Goal: Task Accomplishment & Management: Manage account settings

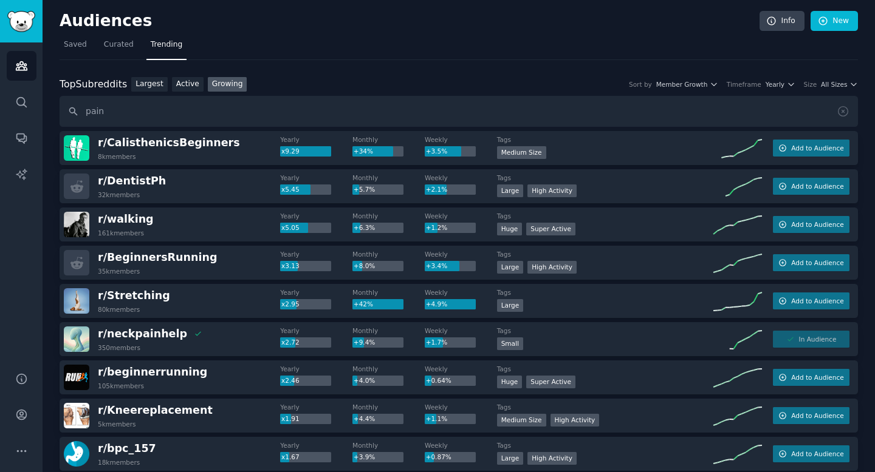
scroll to position [1650, 0]
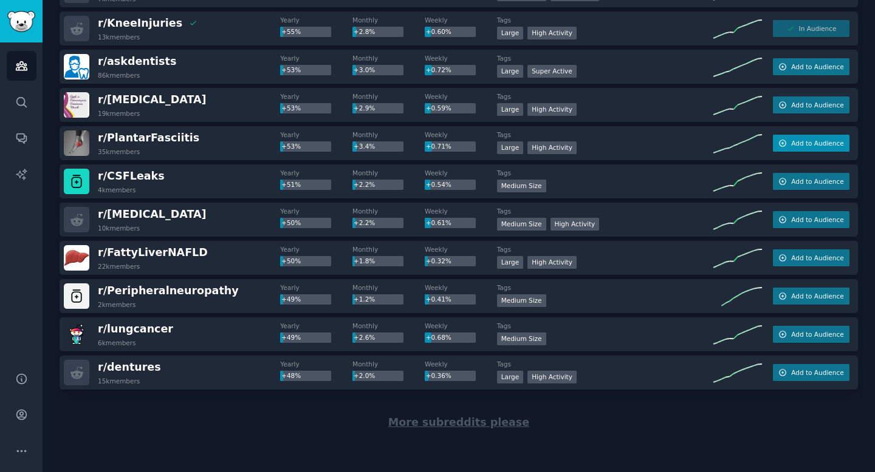
click at [808, 139] on span "Add to Audience" at bounding box center [817, 143] width 52 height 9
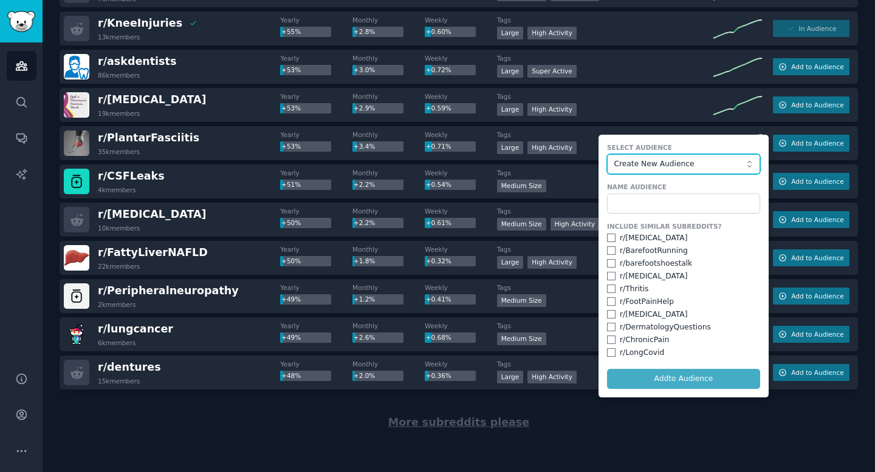
click at [659, 162] on span "Create New Audience" at bounding box center [679, 164] width 133 height 11
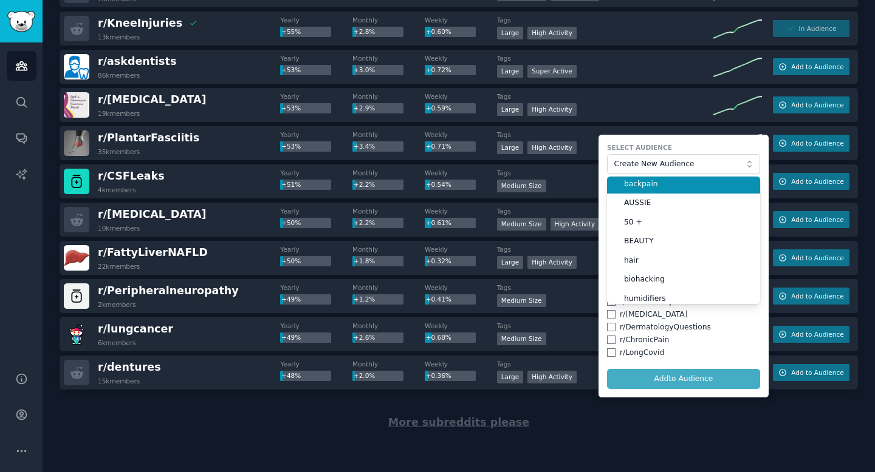
scroll to position [21, 0]
click at [656, 179] on li "backpain" at bounding box center [683, 186] width 153 height 19
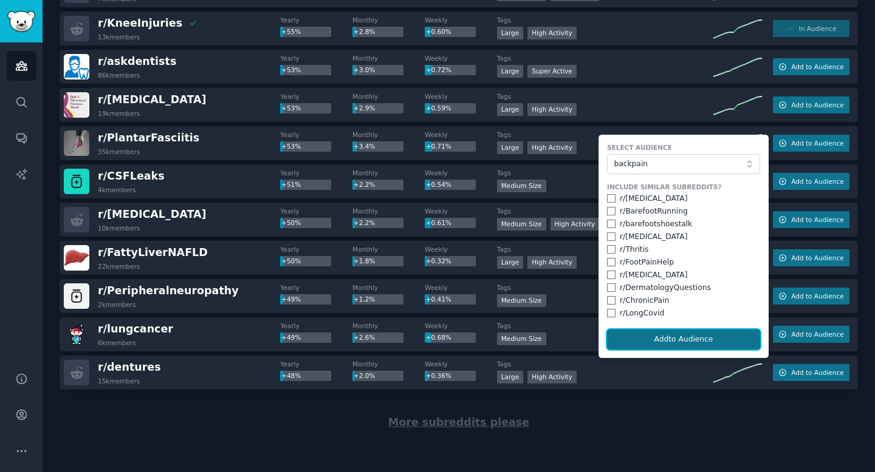
click at [693, 337] on button "Add to Audience" at bounding box center [683, 340] width 153 height 21
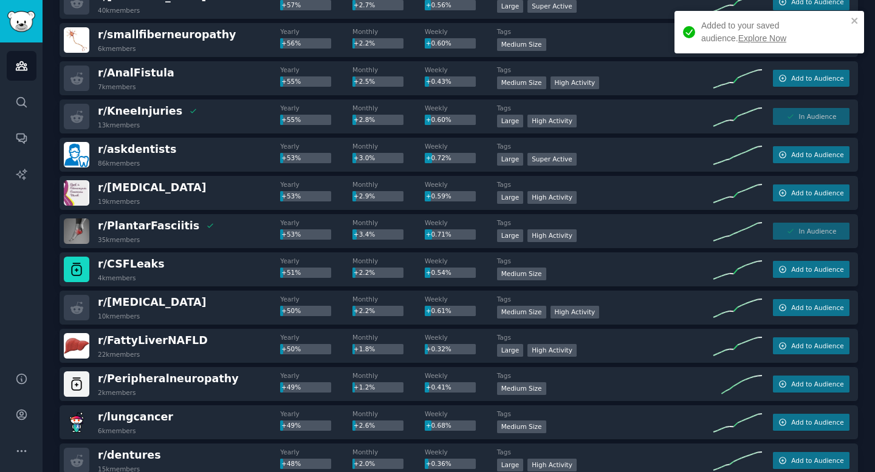
scroll to position [1510, 0]
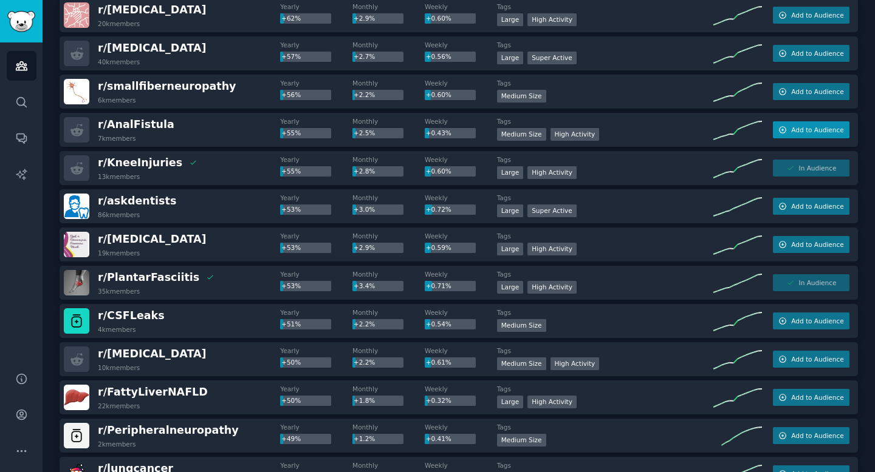
click at [791, 130] on span "Add to Audience" at bounding box center [817, 130] width 52 height 9
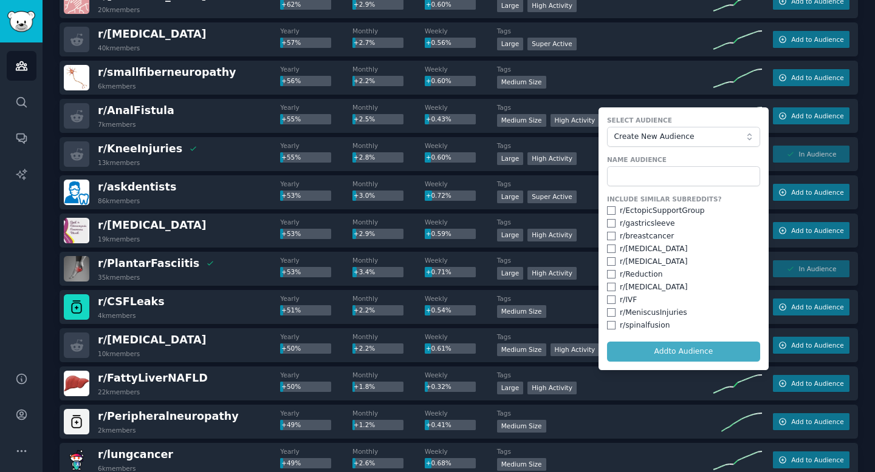
scroll to position [1528, 0]
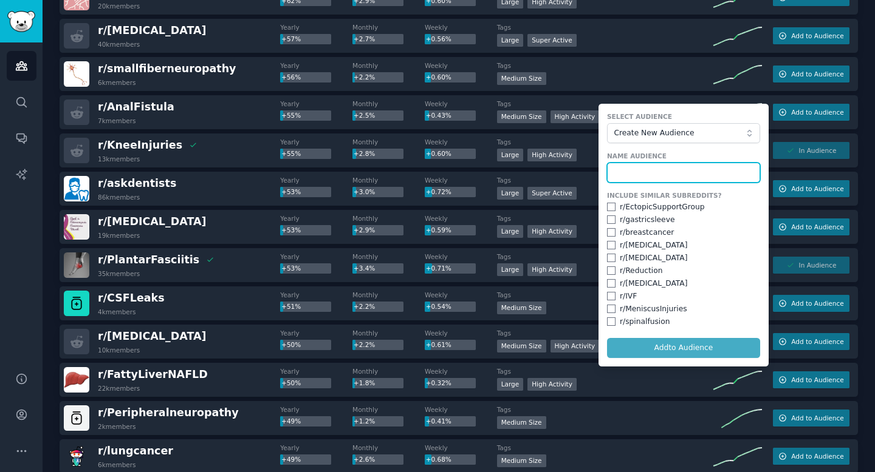
click at [650, 172] on input "text" at bounding box center [683, 173] width 153 height 21
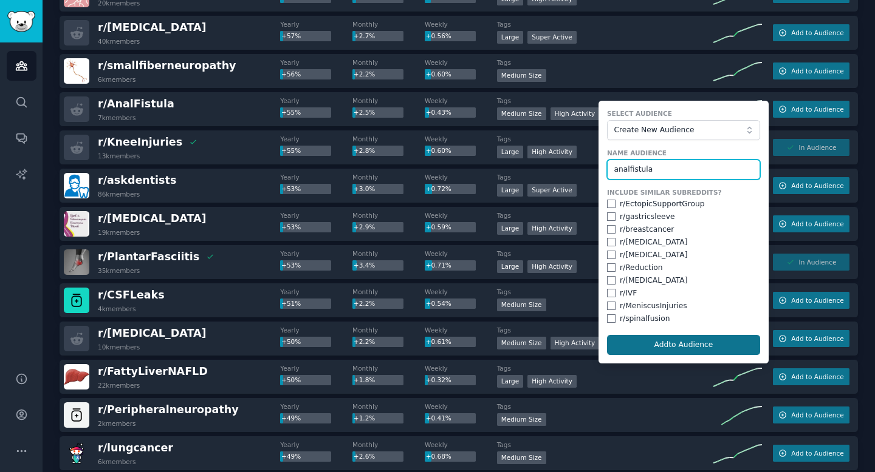
type input "analfistula"
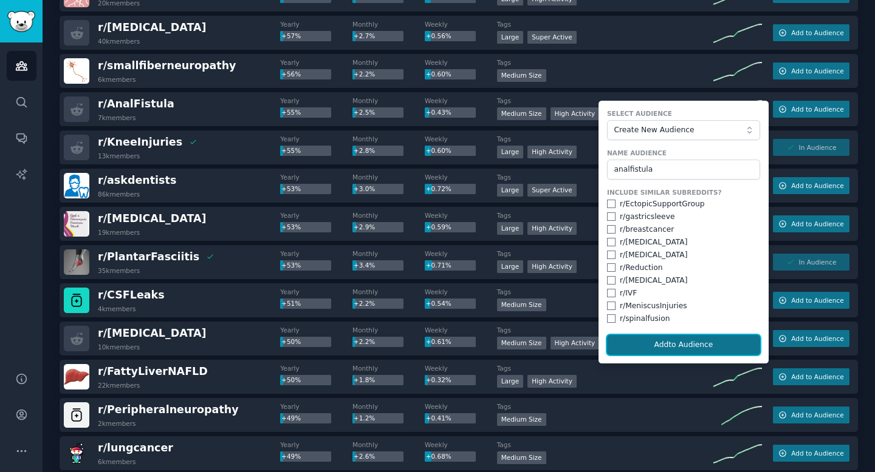
click at [694, 338] on button "Add to Audience" at bounding box center [683, 345] width 153 height 21
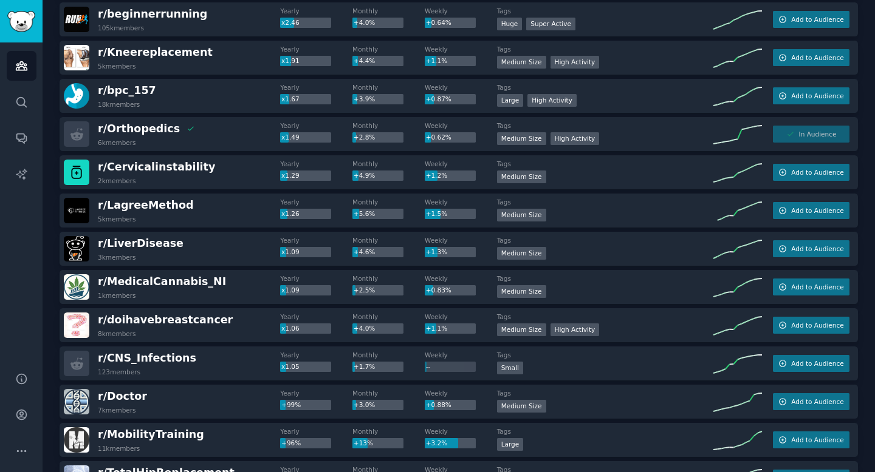
scroll to position [0, 0]
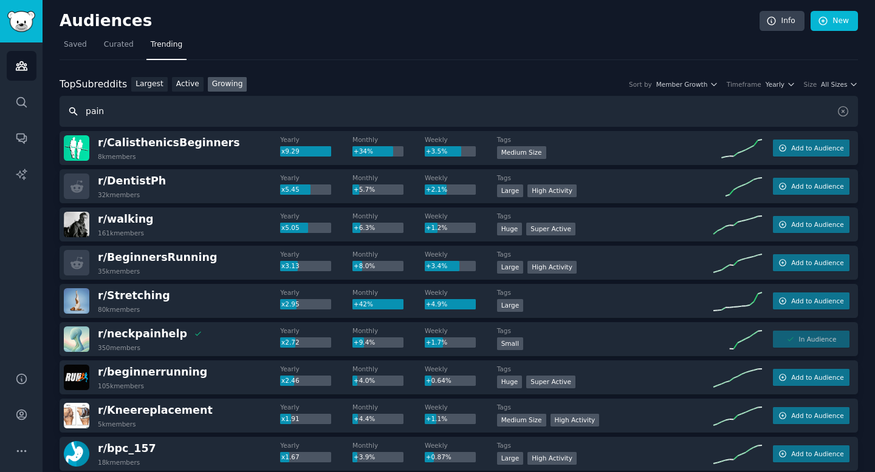
click at [185, 100] on input "pain" at bounding box center [459, 111] width 798 height 31
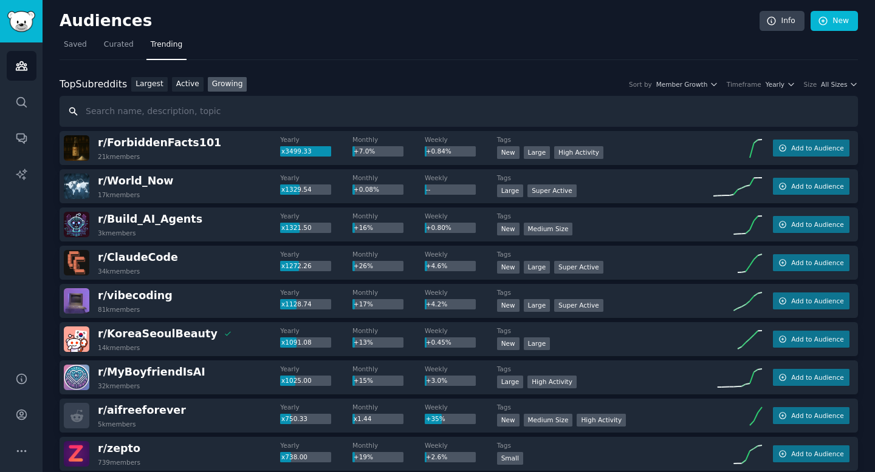
scroll to position [4, 0]
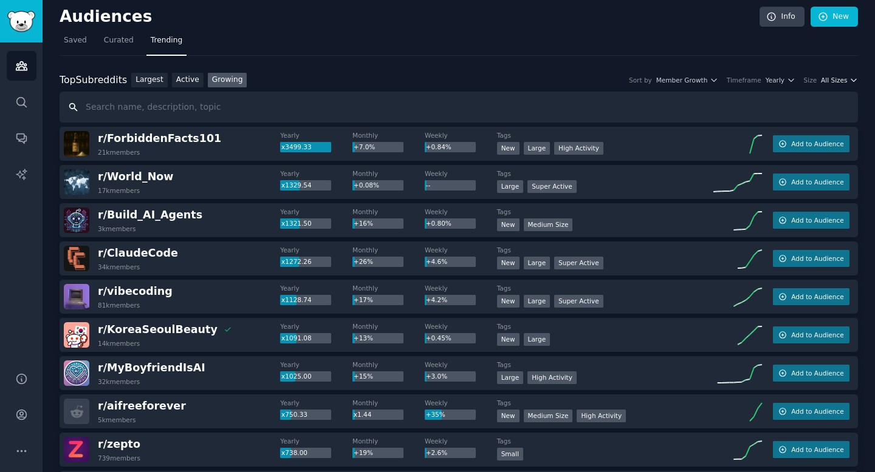
click at [829, 84] on span "All Sizes" at bounding box center [833, 80] width 26 height 9
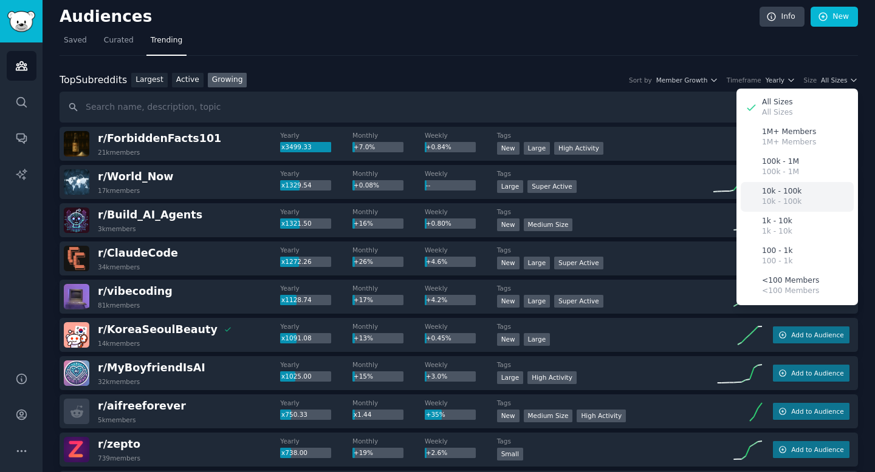
click at [786, 199] on p "10k - 100k" at bounding box center [781, 202] width 39 height 11
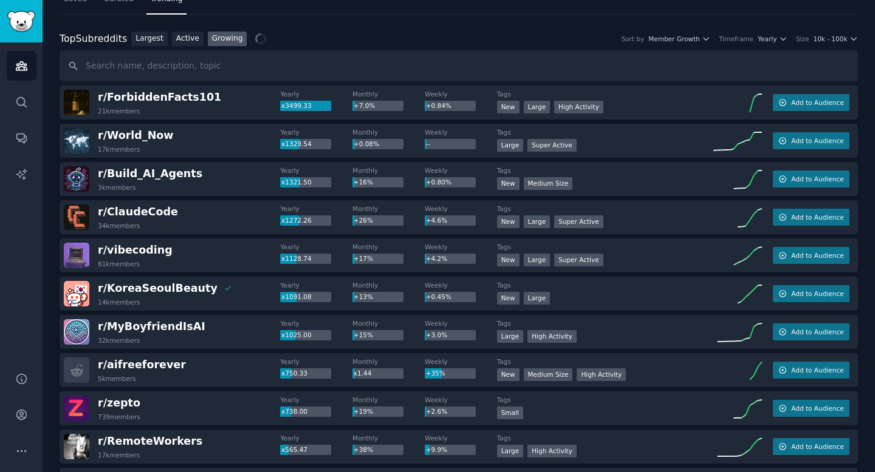
scroll to position [15, 0]
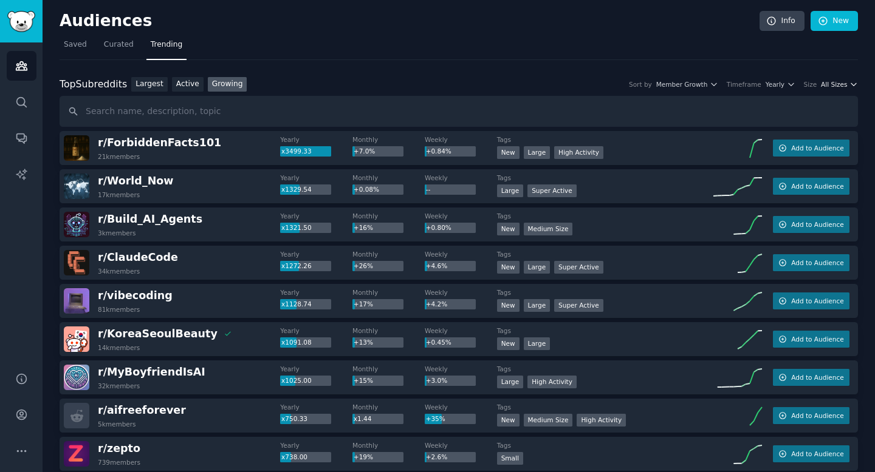
click at [831, 81] on span "All Sizes" at bounding box center [833, 84] width 26 height 9
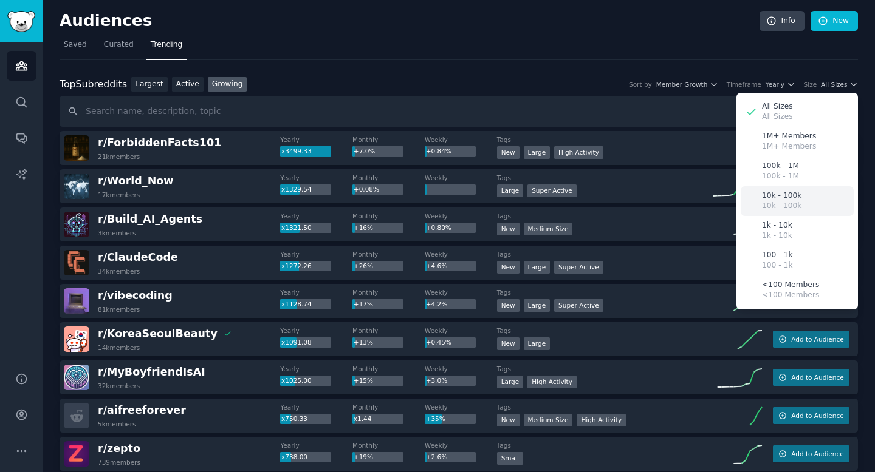
click at [791, 202] on p "10k - 100k" at bounding box center [781, 206] width 39 height 11
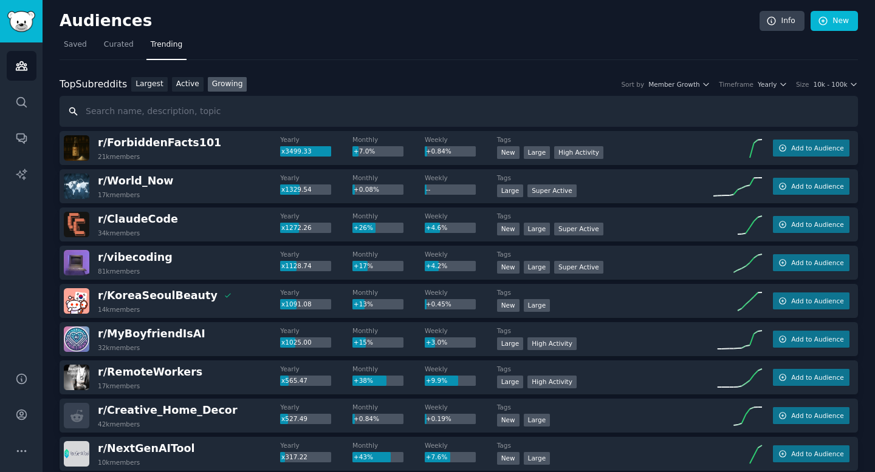
click at [237, 117] on input "text" at bounding box center [459, 111] width 798 height 31
type input "pain"
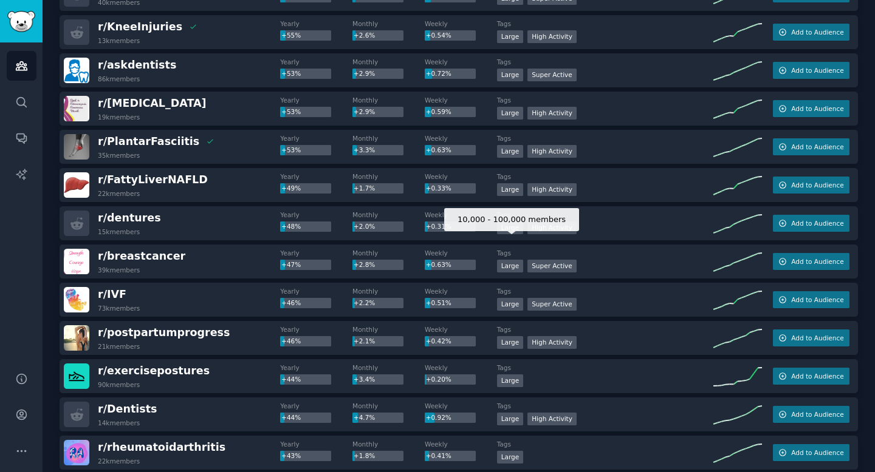
scroll to position [536, 0]
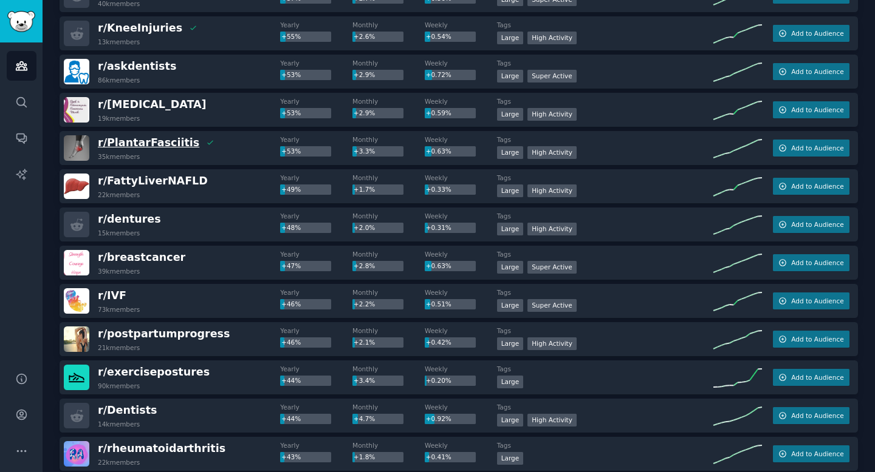
click at [164, 145] on span "r/ PlantarFasciitis" at bounding box center [148, 143] width 101 height 12
click at [20, 145] on link "Conversations" at bounding box center [22, 138] width 30 height 30
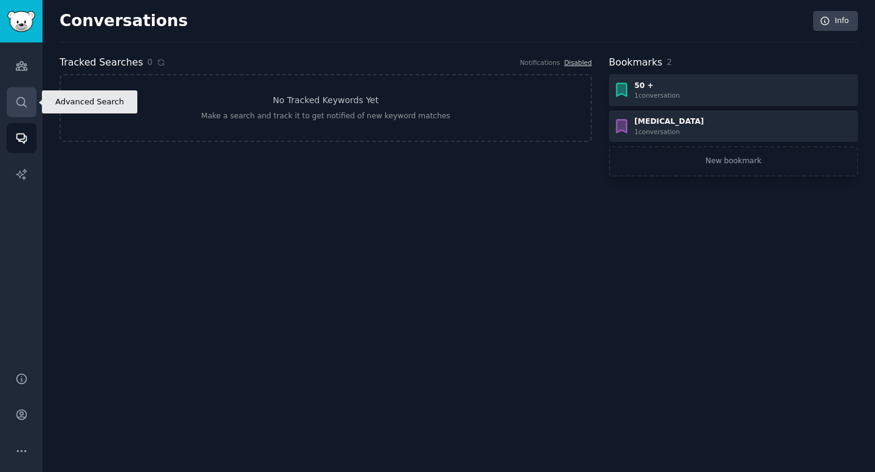
click at [21, 91] on link "Search" at bounding box center [22, 102] width 30 height 30
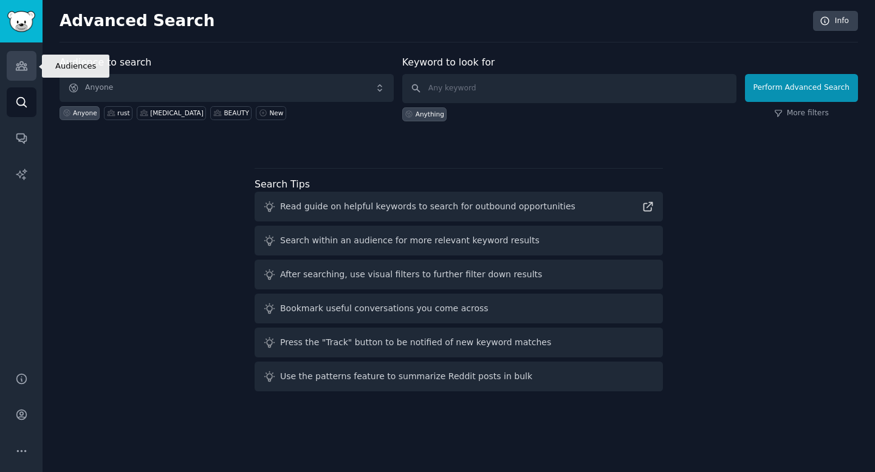
click at [22, 65] on icon "Sidebar" at bounding box center [21, 66] width 13 height 13
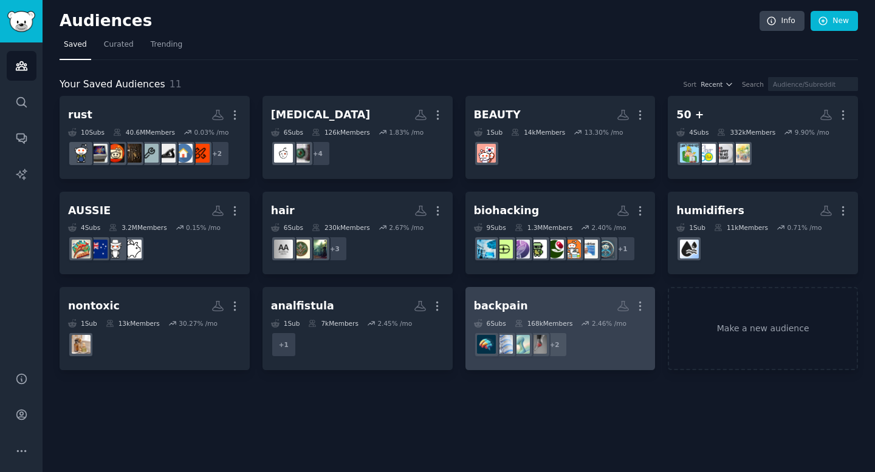
click at [574, 309] on h2 "backpain More" at bounding box center [560, 306] width 173 height 21
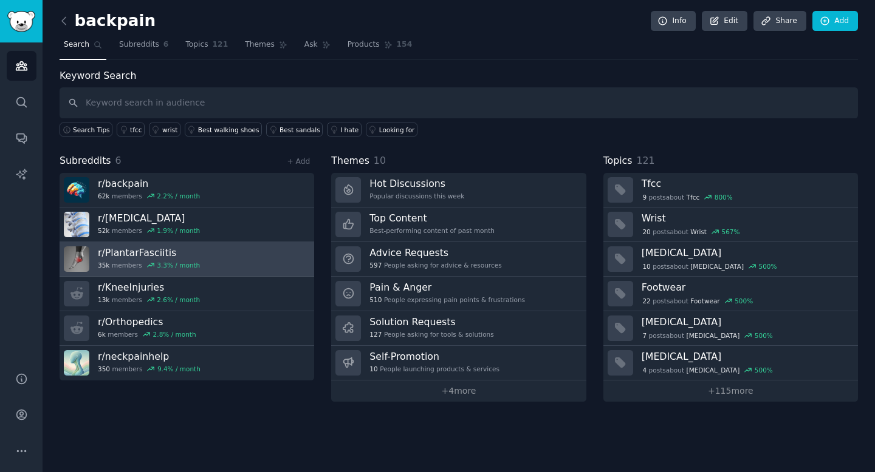
click at [248, 268] on link "r/ PlantarFasciitis 35k members 3.3 % / month" at bounding box center [187, 259] width 254 height 35
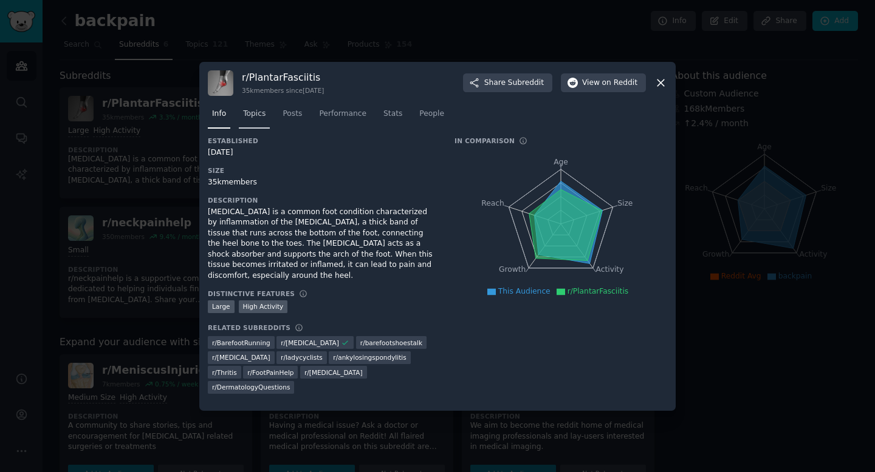
click at [262, 120] on span "Topics" at bounding box center [254, 114] width 22 height 11
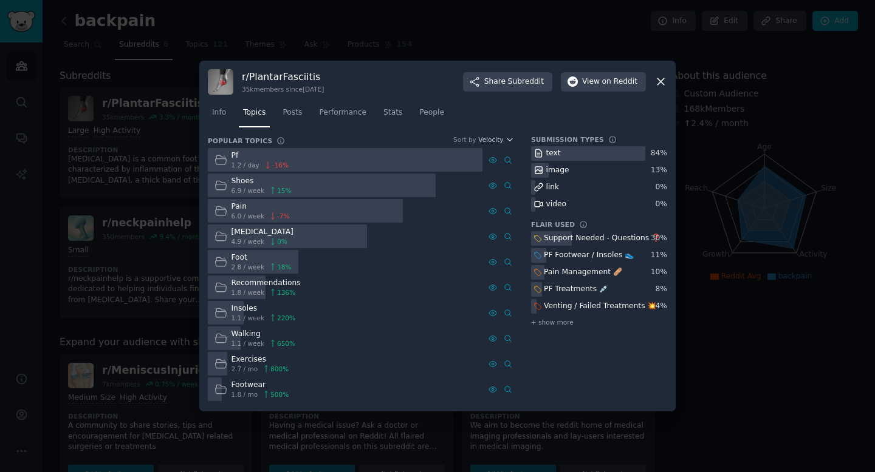
click at [690, 180] on div at bounding box center [437, 236] width 875 height 472
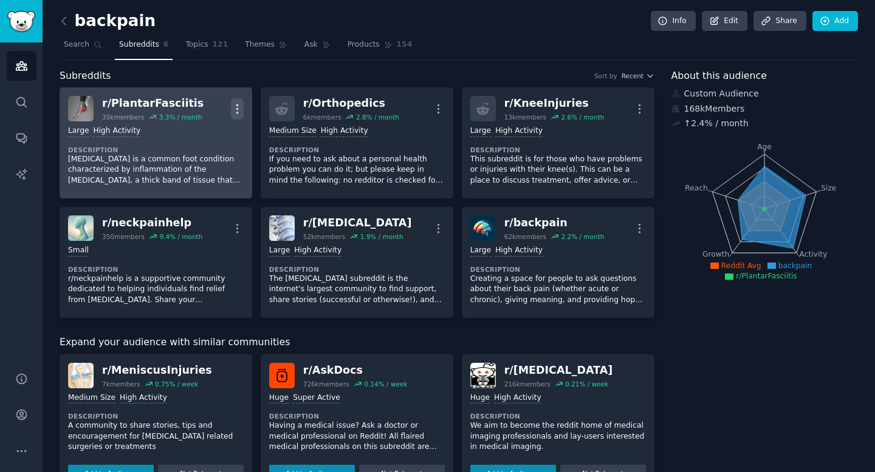
click at [236, 109] on icon "button" at bounding box center [237, 109] width 13 height 13
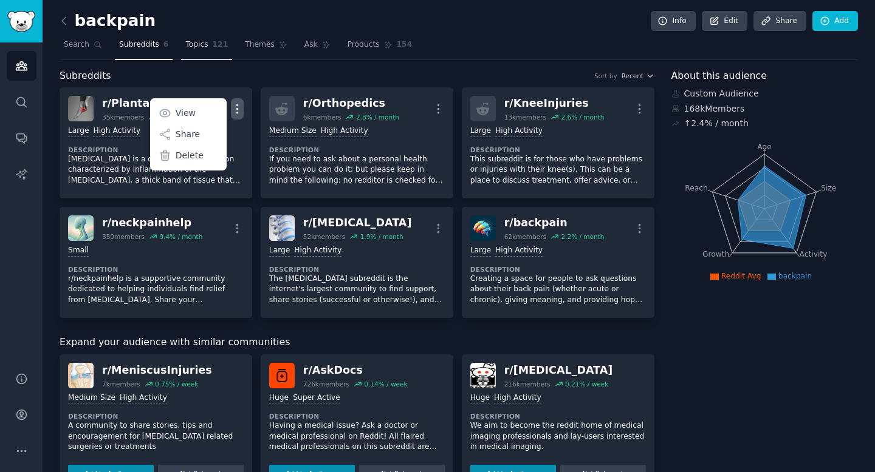
click at [202, 44] on span "Topics" at bounding box center [196, 44] width 22 height 11
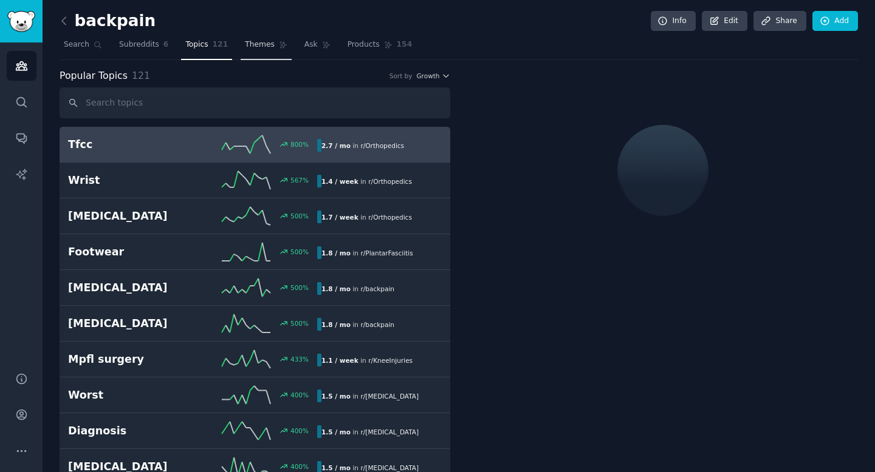
click at [249, 41] on span "Themes" at bounding box center [260, 44] width 30 height 11
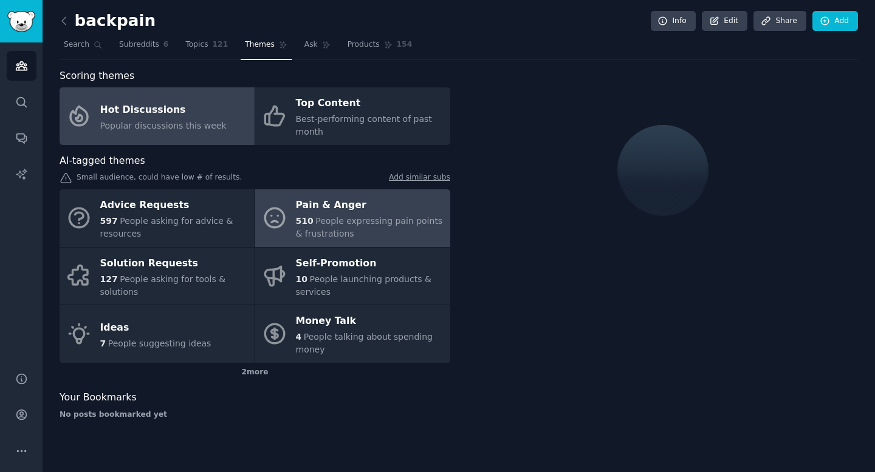
click at [338, 205] on div "Pain & Anger" at bounding box center [370, 205] width 148 height 19
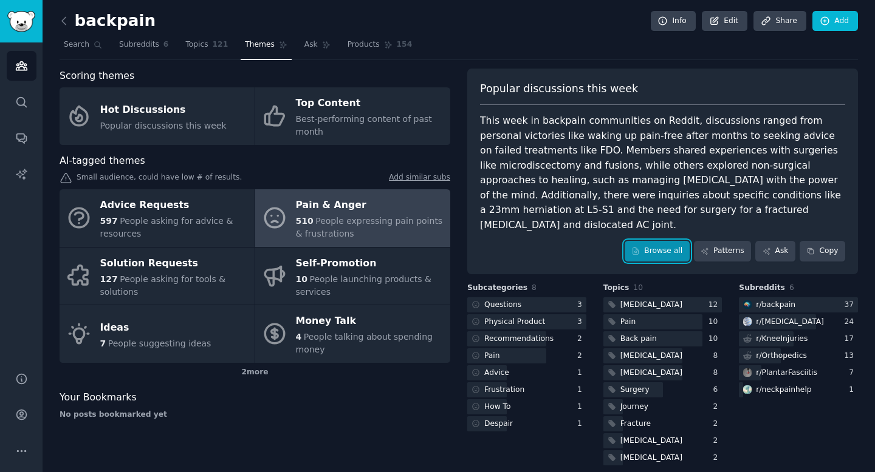
click at [664, 241] on link "Browse all" at bounding box center [656, 251] width 65 height 21
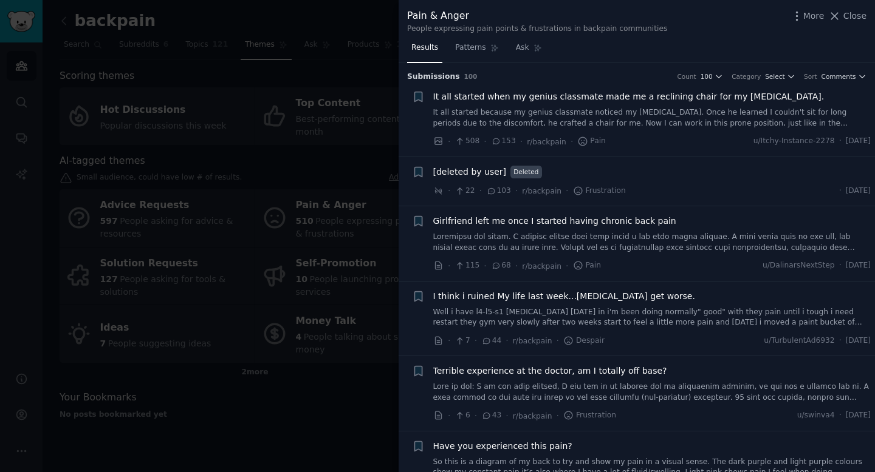
click at [361, 149] on div at bounding box center [437, 236] width 875 height 472
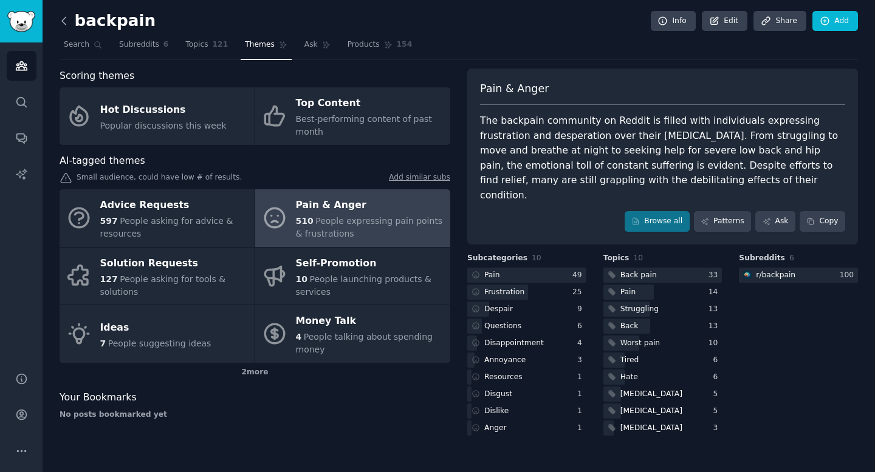
click at [67, 22] on icon at bounding box center [64, 21] width 13 height 13
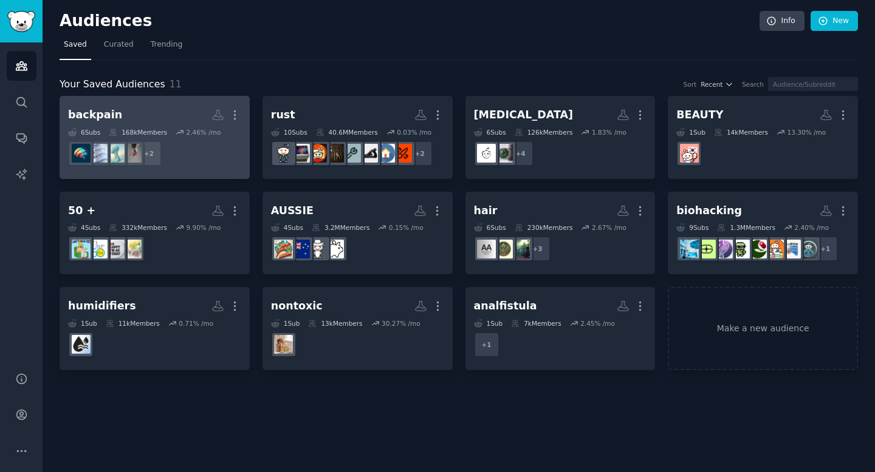
click at [177, 118] on h2 "backpain Custom Audience More" at bounding box center [154, 114] width 173 height 21
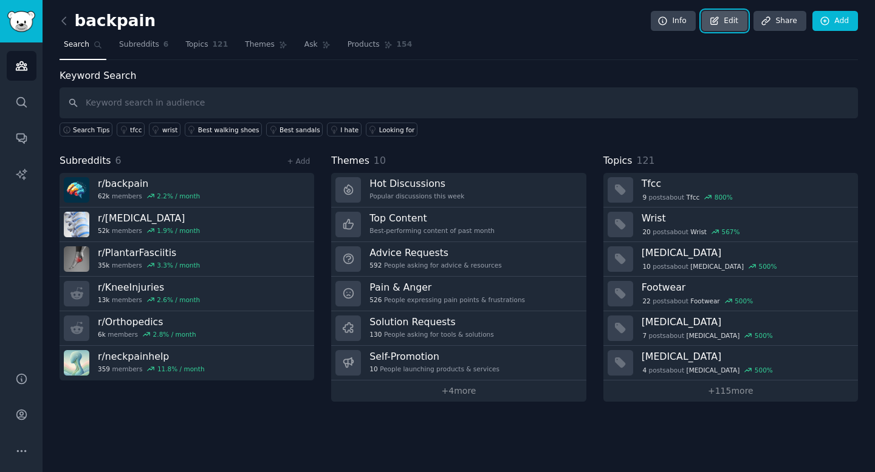
click at [734, 22] on link "Edit" at bounding box center [724, 21] width 46 height 21
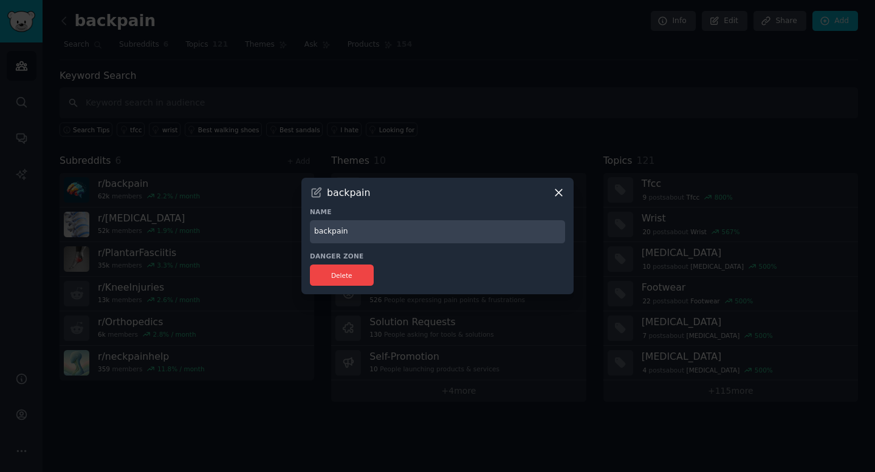
click at [386, 234] on input "backpain" at bounding box center [437, 232] width 255 height 24
type input "Pain Body"
click at [336, 276] on button "Delete" at bounding box center [342, 275] width 64 height 21
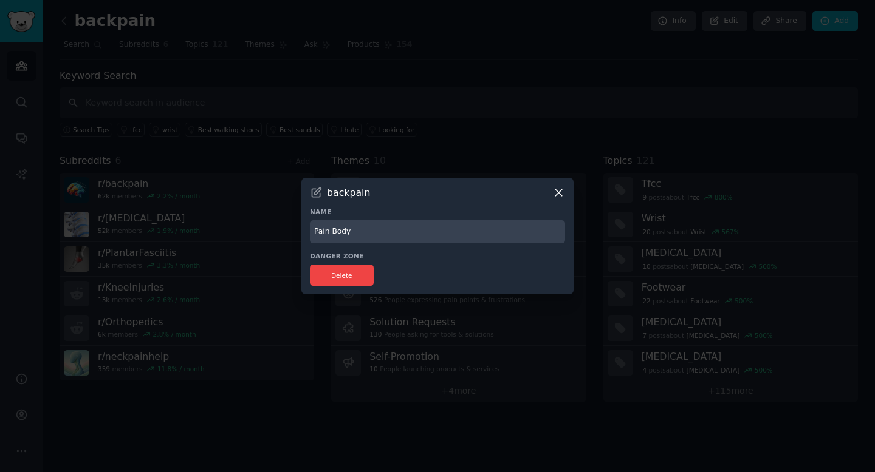
click at [583, 258] on div at bounding box center [437, 236] width 875 height 472
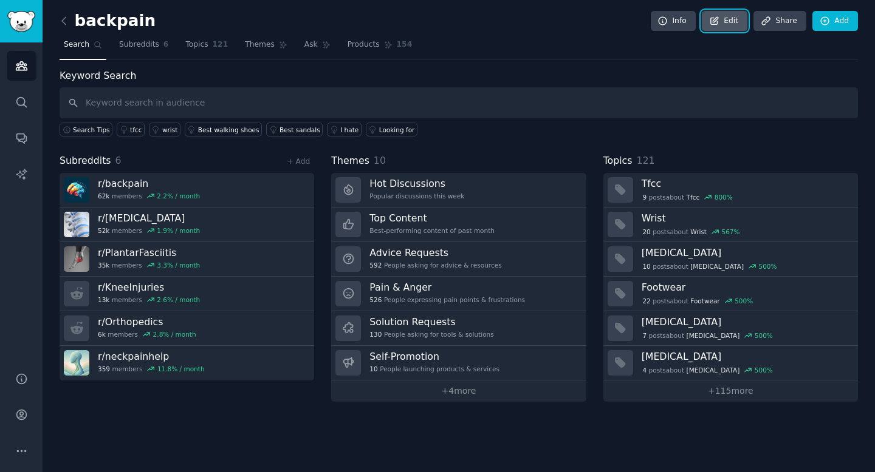
click at [730, 23] on link "Edit" at bounding box center [724, 21] width 46 height 21
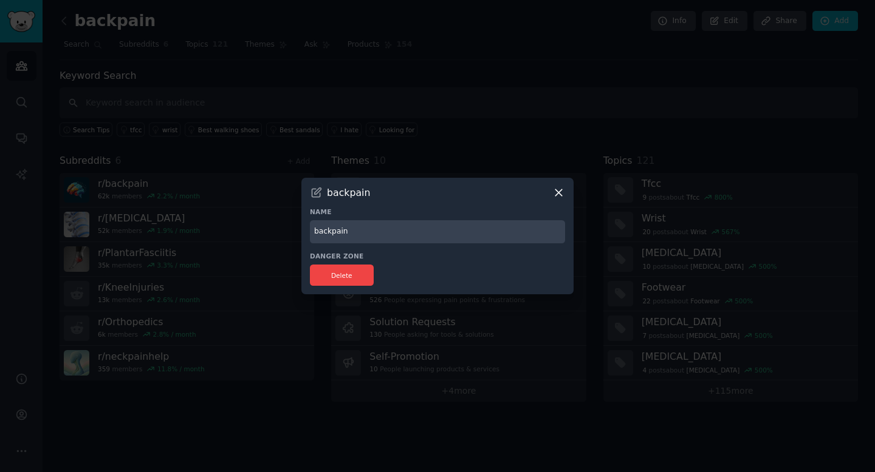
click at [378, 241] on input "backpain" at bounding box center [437, 232] width 255 height 24
type input "p"
type input "Pain Body"
click at [597, 335] on div at bounding box center [437, 236] width 875 height 472
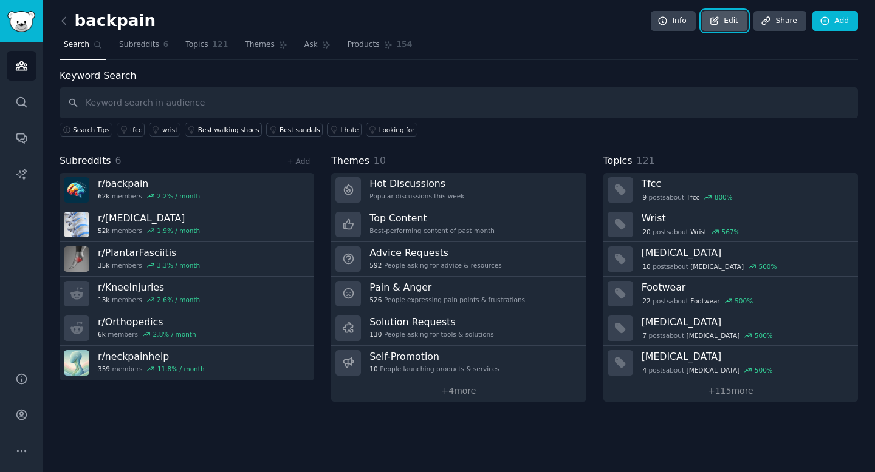
click at [731, 18] on link "Edit" at bounding box center [724, 21] width 46 height 21
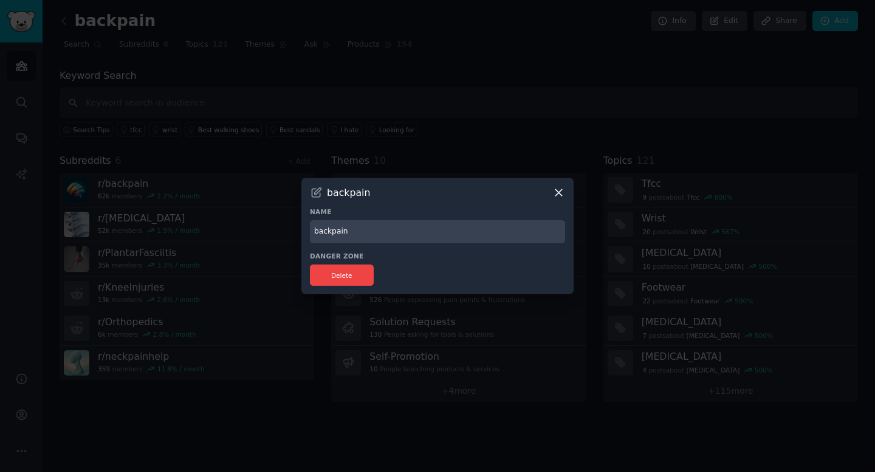
click at [394, 238] on input "backpain" at bounding box center [437, 232] width 255 height 24
type input "Pain Body"
click at [701, 11] on link "Edit" at bounding box center [724, 21] width 46 height 21
click at [561, 200] on div "Pain Body Name backpain Danger Zone Delete" at bounding box center [437, 236] width 272 height 117
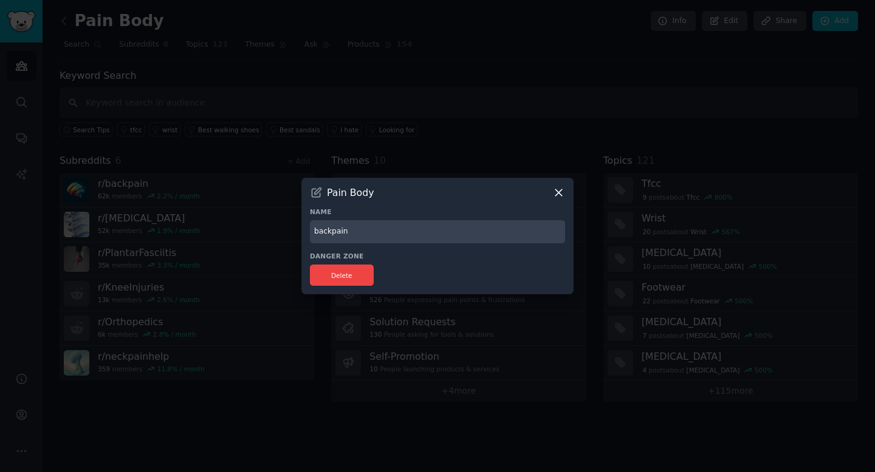
click at [560, 196] on icon at bounding box center [558, 192] width 13 height 13
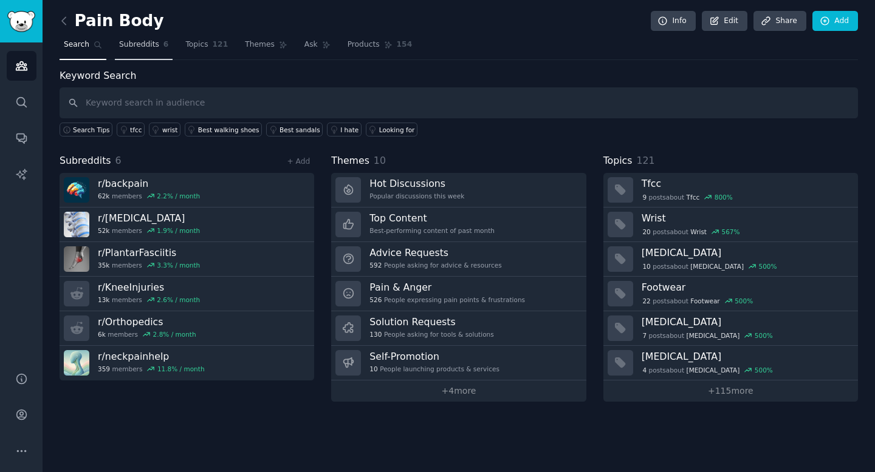
click at [146, 39] on span "Subreddits" at bounding box center [139, 44] width 40 height 11
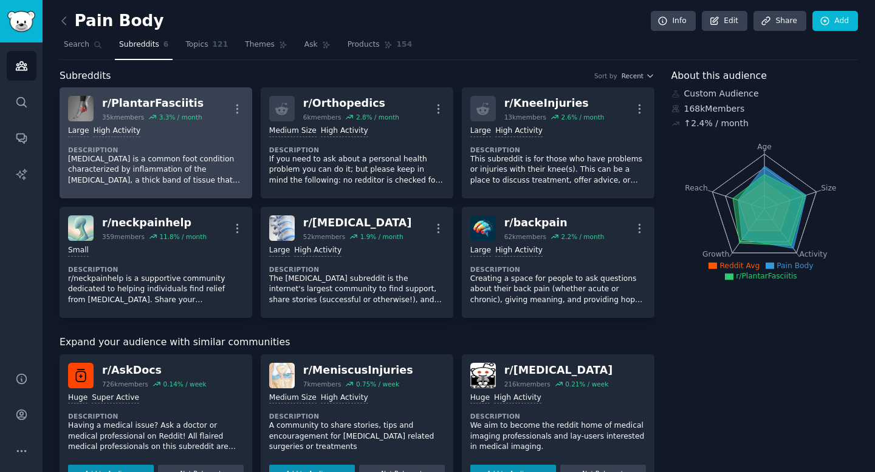
click at [180, 106] on div "r/ PlantarFasciitis" at bounding box center [152, 103] width 101 height 15
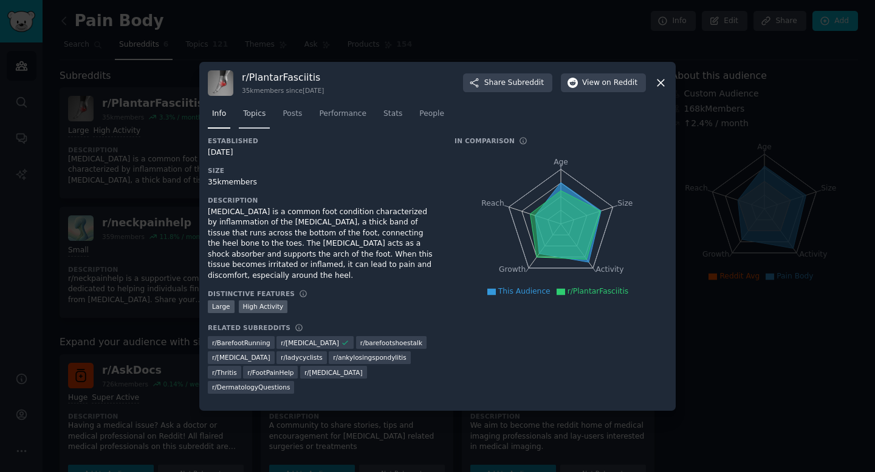
click at [260, 117] on span "Topics" at bounding box center [254, 114] width 22 height 11
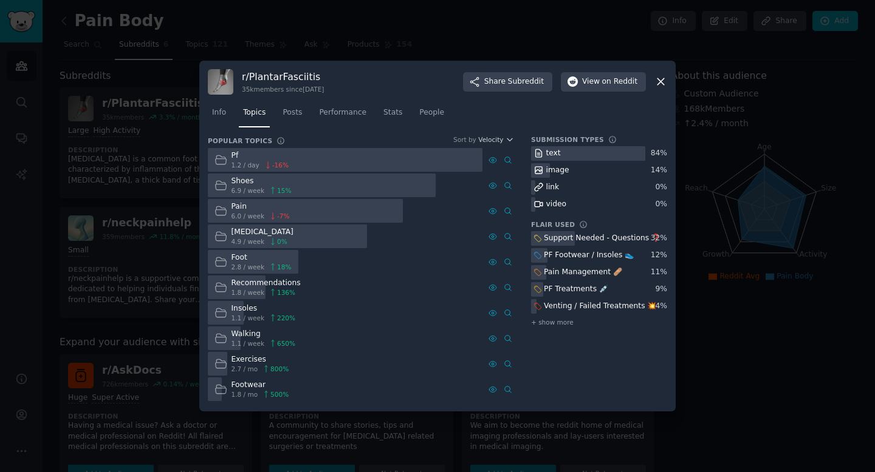
click at [724, 165] on div at bounding box center [437, 236] width 875 height 472
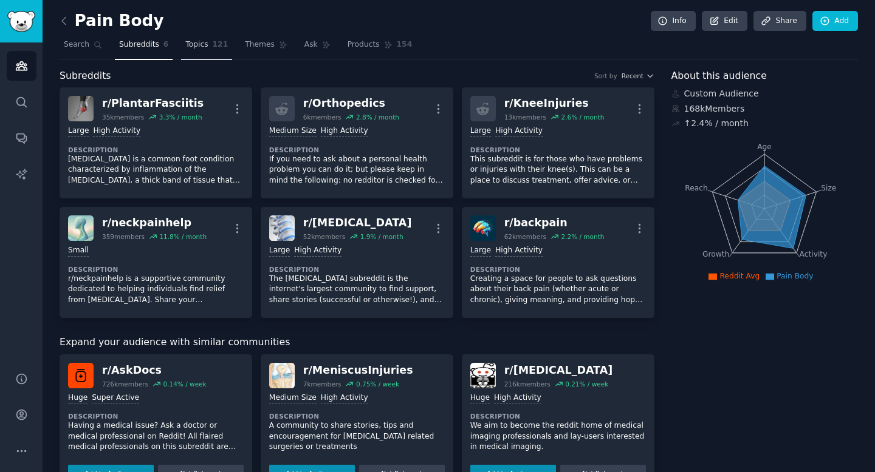
click at [221, 39] on span "121" at bounding box center [221, 44] width 16 height 11
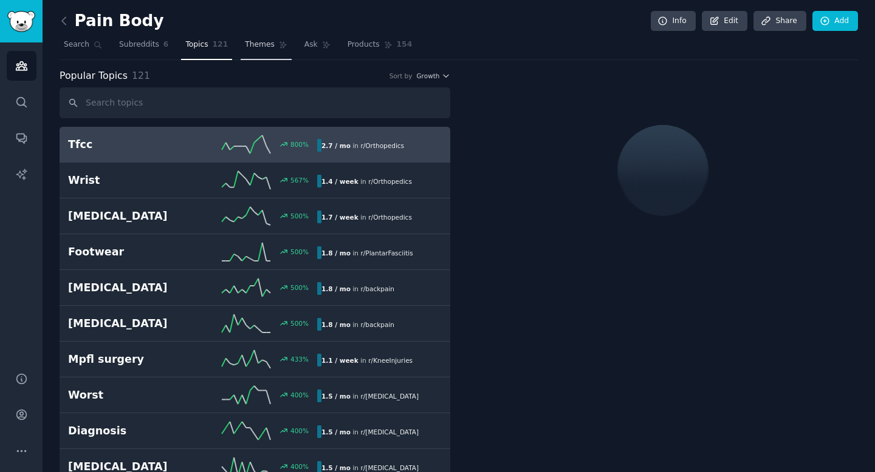
click at [269, 49] on link "Themes" at bounding box center [266, 47] width 51 height 25
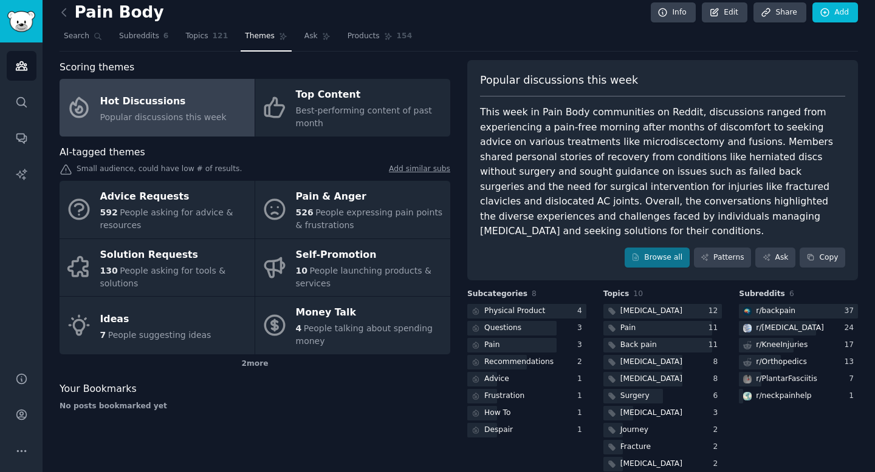
scroll to position [10, 0]
click at [777, 373] on div "r/ PlantarFasciitis" at bounding box center [786, 378] width 61 height 11
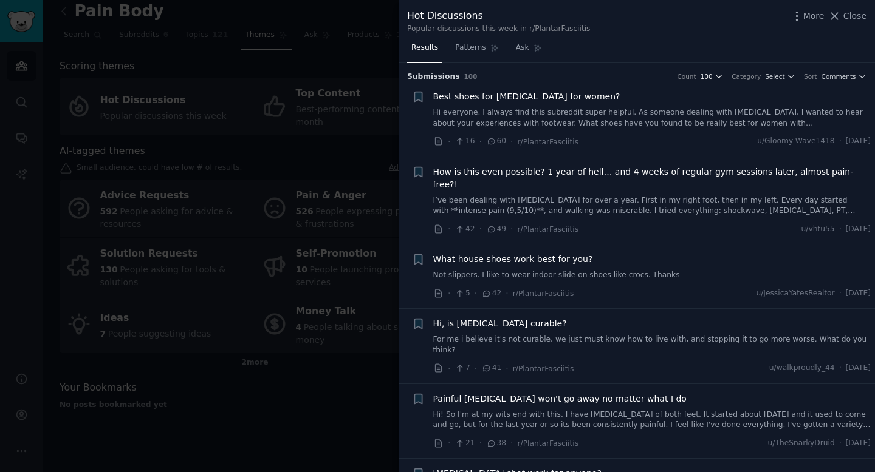
click at [715, 73] on icon "button" at bounding box center [718, 76] width 9 height 9
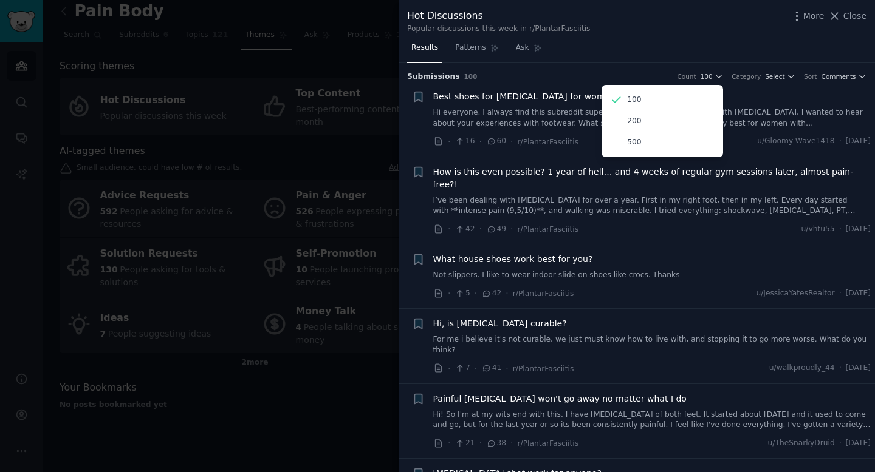
click at [675, 140] on div "500" at bounding box center [662, 142] width 113 height 21
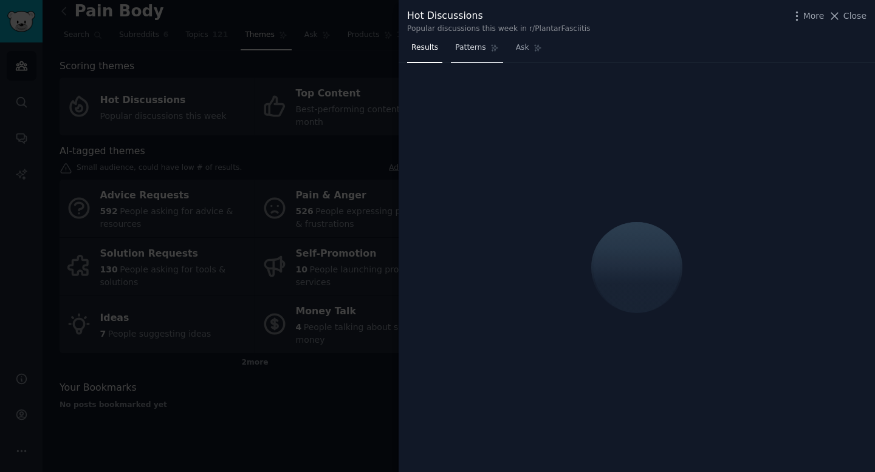
click at [485, 49] on link "Patterns" at bounding box center [477, 50] width 52 height 25
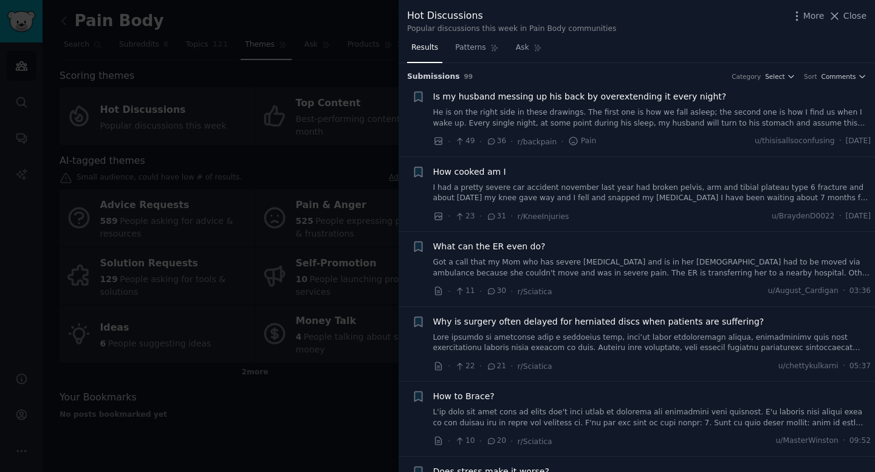
click at [250, 208] on div at bounding box center [437, 236] width 875 height 472
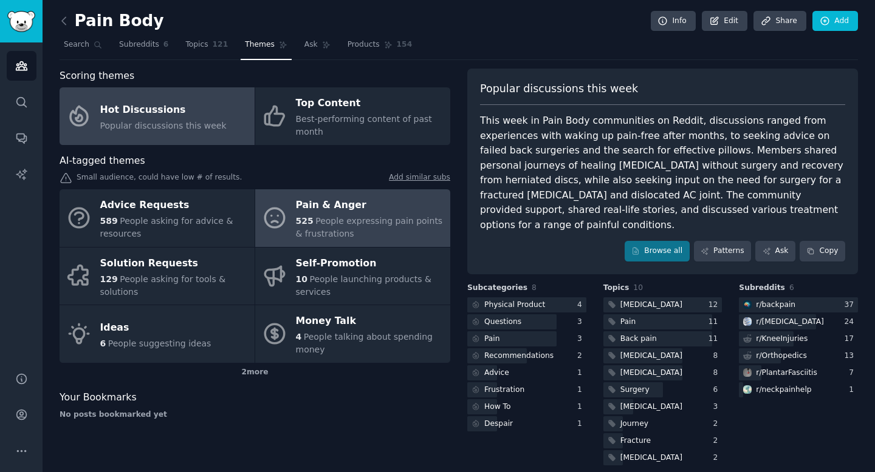
click at [407, 212] on div "Pain & Anger" at bounding box center [370, 205] width 148 height 19
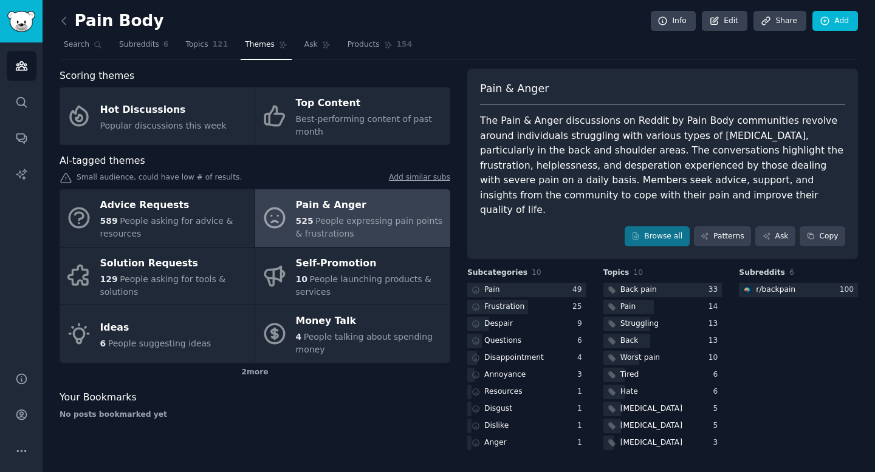
click at [779, 268] on h3 "Subreddits 6" at bounding box center [798, 273] width 119 height 11
click at [794, 283] on div "r/ backpain" at bounding box center [768, 290] width 58 height 15
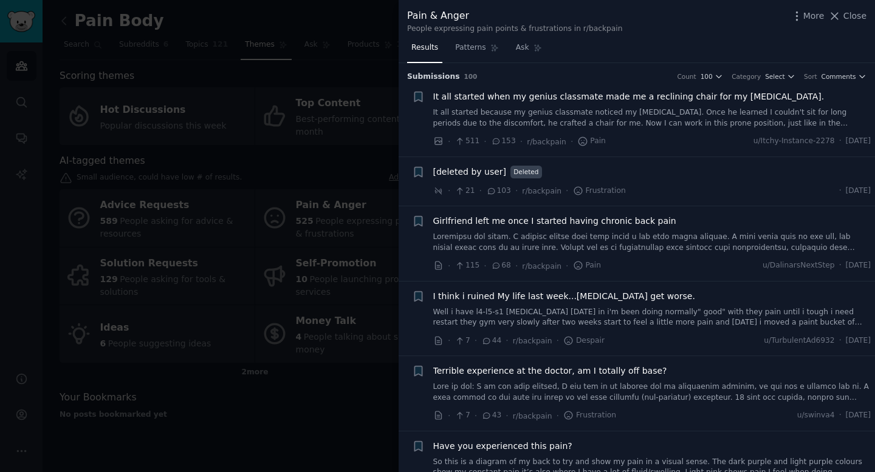
click at [567, 97] on span "It all started when my genius classmate made me a reclining chair for my [MEDIC…" at bounding box center [628, 96] width 391 height 13
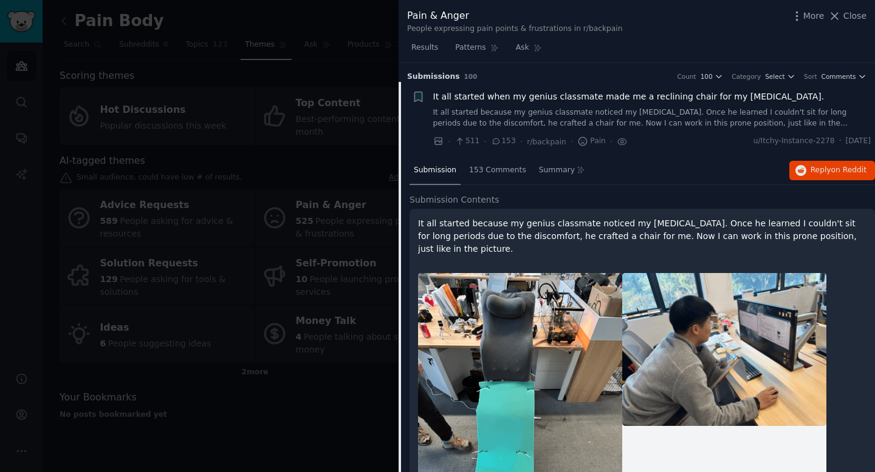
click at [374, 159] on div at bounding box center [437, 236] width 875 height 472
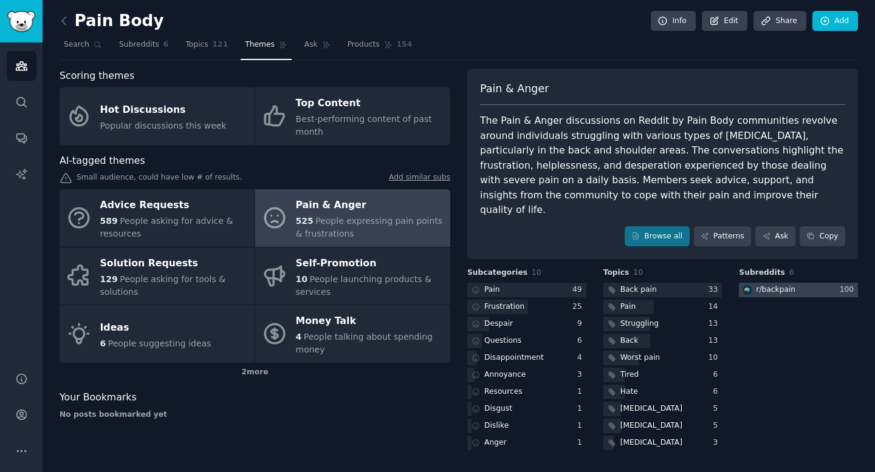
click at [805, 283] on div at bounding box center [798, 290] width 119 height 15
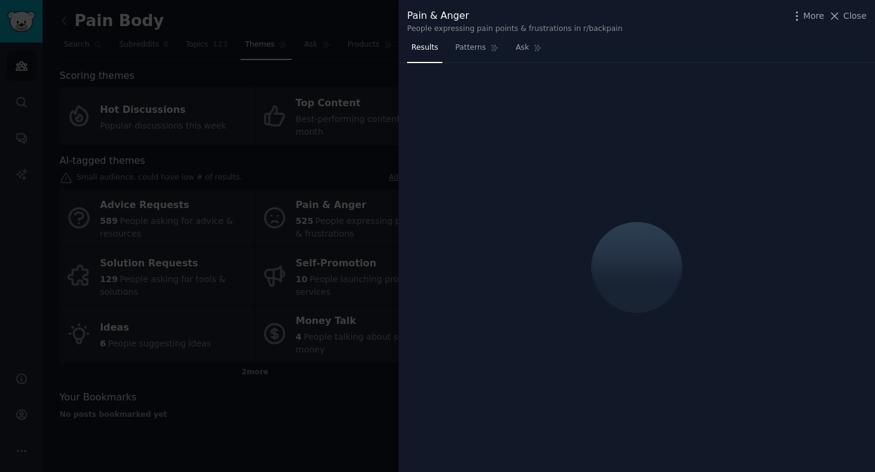
click at [361, 234] on div at bounding box center [437, 236] width 875 height 472
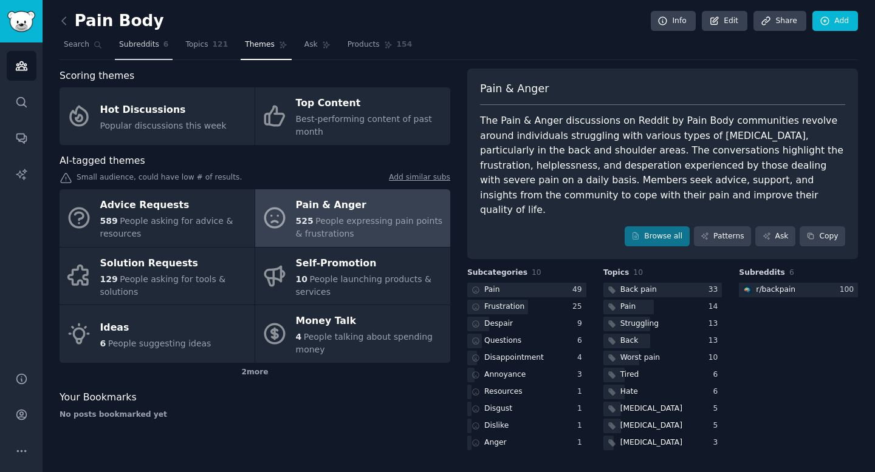
click at [160, 42] on link "Subreddits 6" at bounding box center [144, 47] width 58 height 25
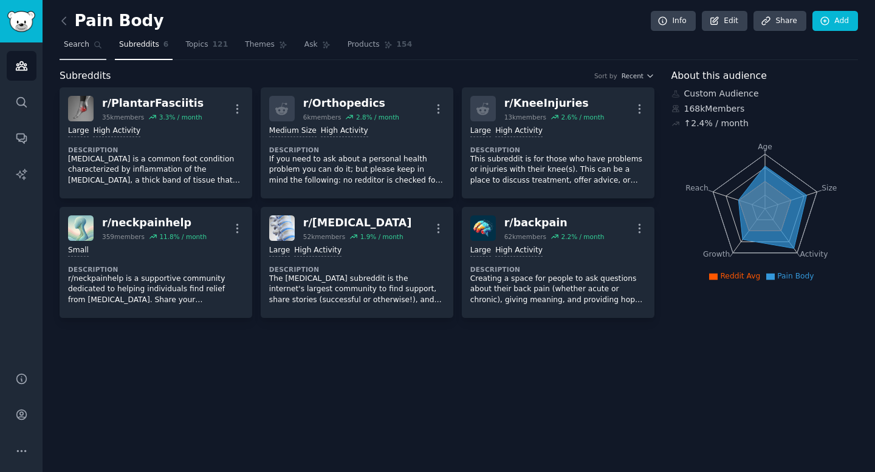
click at [83, 38] on link "Search" at bounding box center [83, 47] width 47 height 25
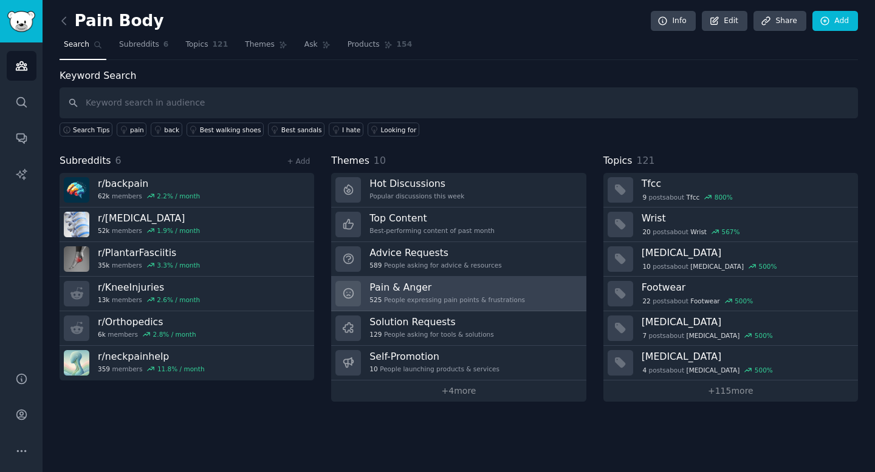
click at [421, 285] on h3 "Pain & Anger" at bounding box center [446, 287] width 155 height 13
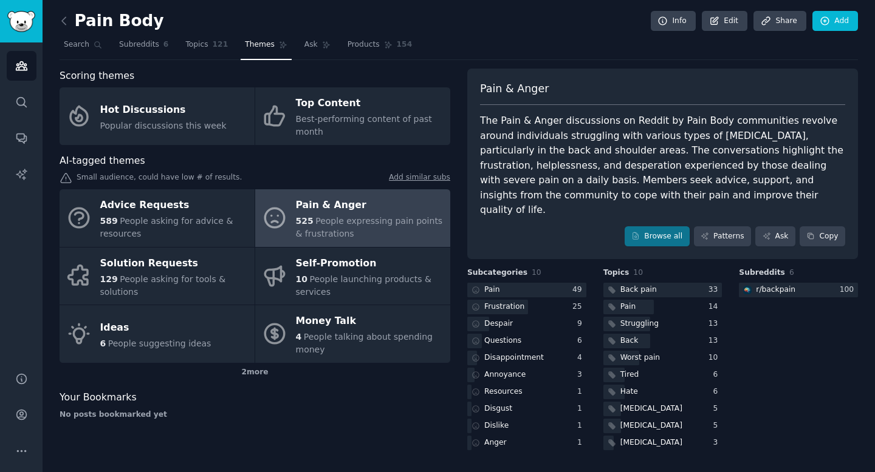
click at [773, 268] on span "Subreddits" at bounding box center [762, 273] width 46 height 11
click at [777, 268] on span "Subreddits" at bounding box center [762, 273] width 46 height 11
click at [766, 268] on span "Subreddits" at bounding box center [762, 273] width 46 height 11
click at [132, 33] on div "Pain Body Info Edit Share Add" at bounding box center [459, 23] width 798 height 25
click at [132, 44] on span "Subreddits" at bounding box center [139, 44] width 40 height 11
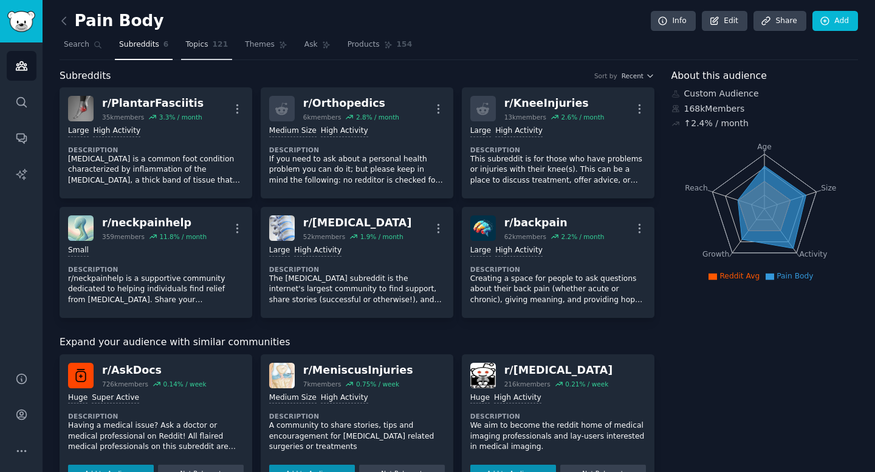
click at [203, 43] on span "Topics" at bounding box center [196, 44] width 22 height 11
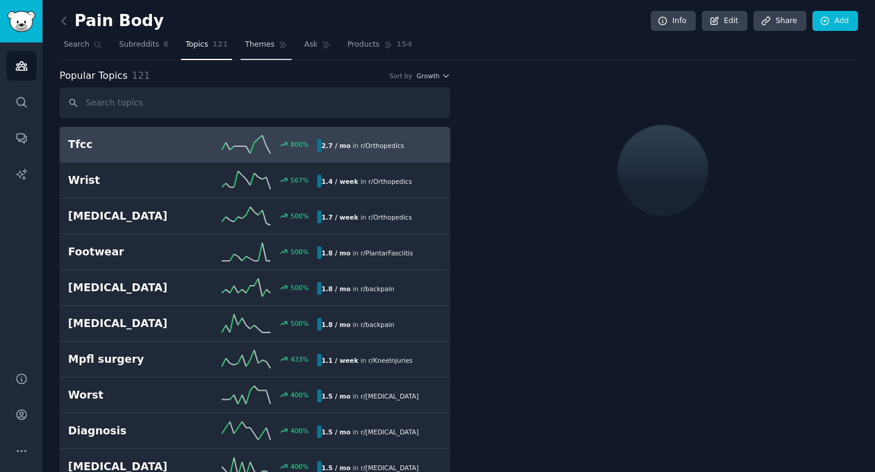
click at [247, 46] on span "Themes" at bounding box center [260, 44] width 30 height 11
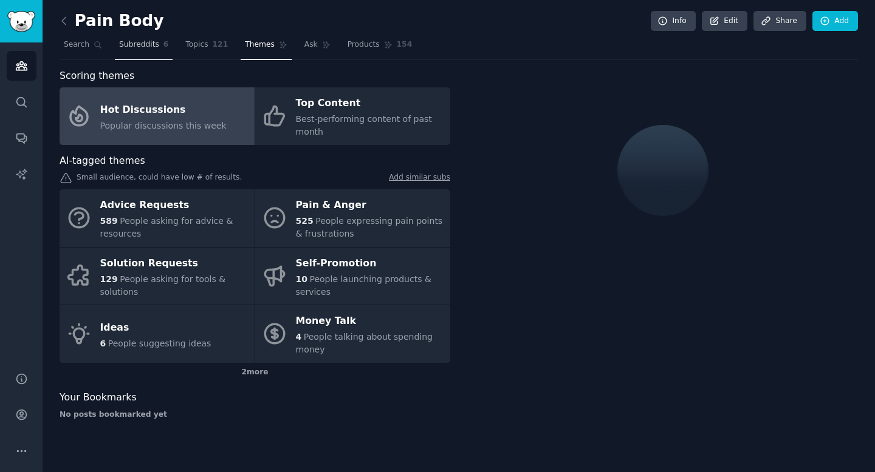
click at [144, 41] on span "Subreddits" at bounding box center [139, 44] width 40 height 11
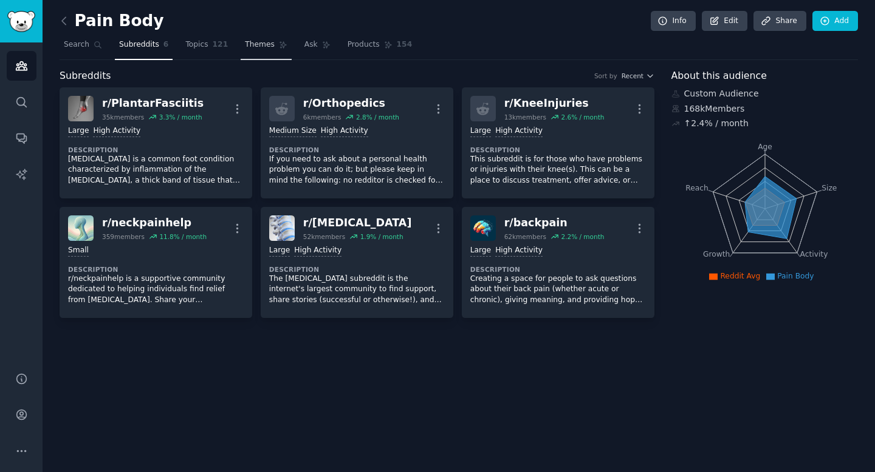
click at [268, 37] on link "Themes" at bounding box center [266, 47] width 51 height 25
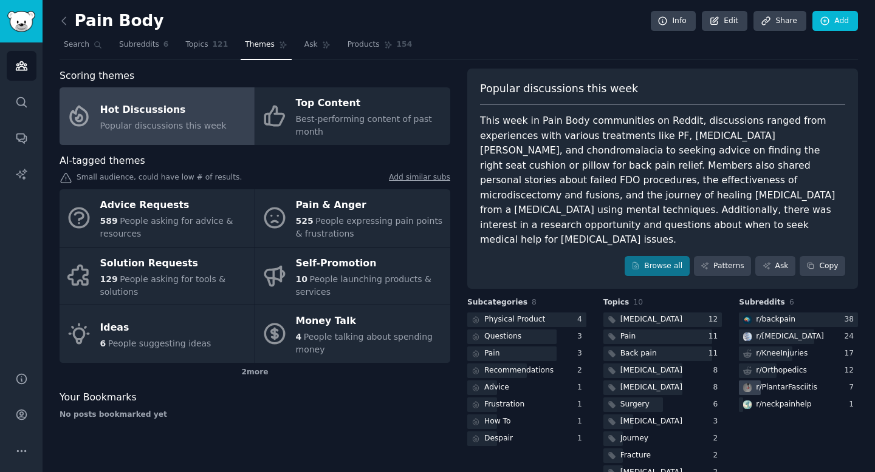
click at [795, 383] on div "r/ PlantarFasciitis" at bounding box center [786, 388] width 61 height 11
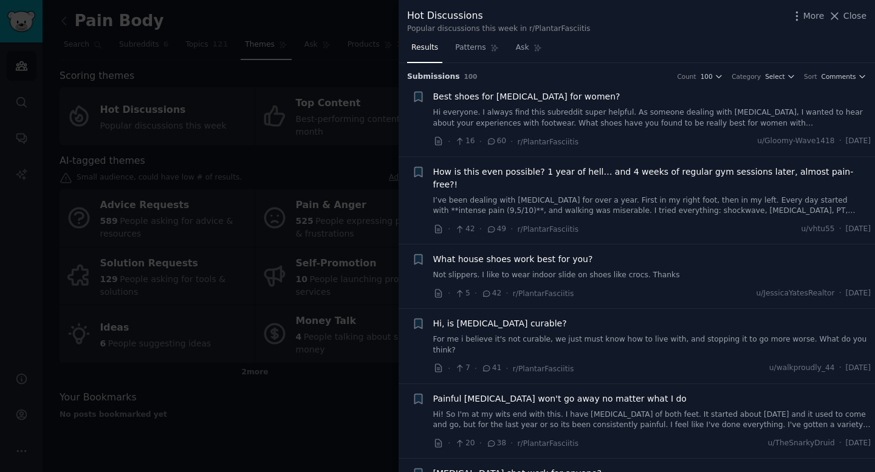
click at [369, 168] on div at bounding box center [437, 236] width 875 height 472
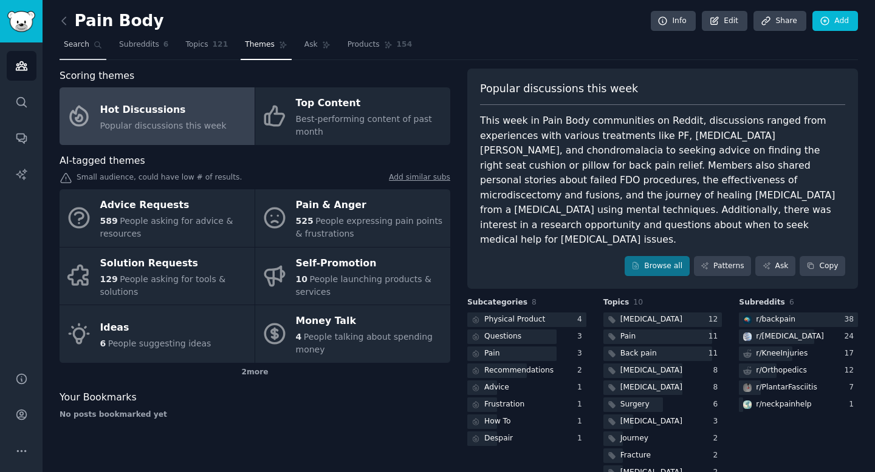
click at [87, 40] on span "Search" at bounding box center [77, 44] width 26 height 11
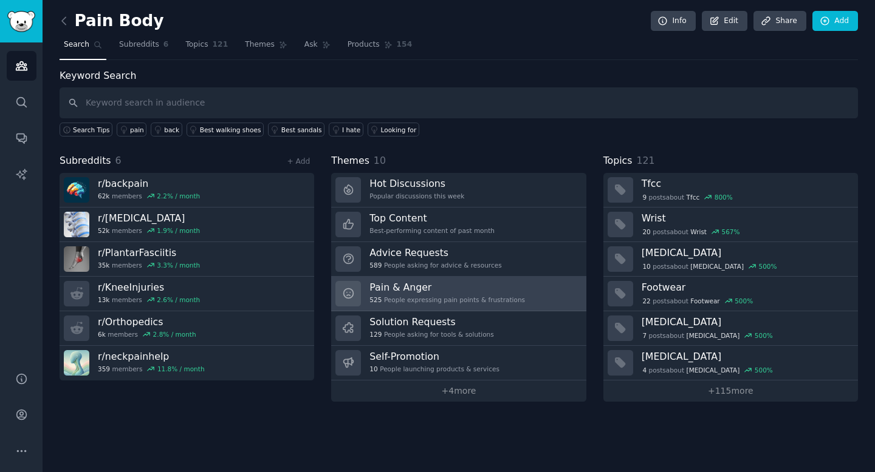
click at [421, 293] on h3 "Pain & Anger" at bounding box center [446, 287] width 155 height 13
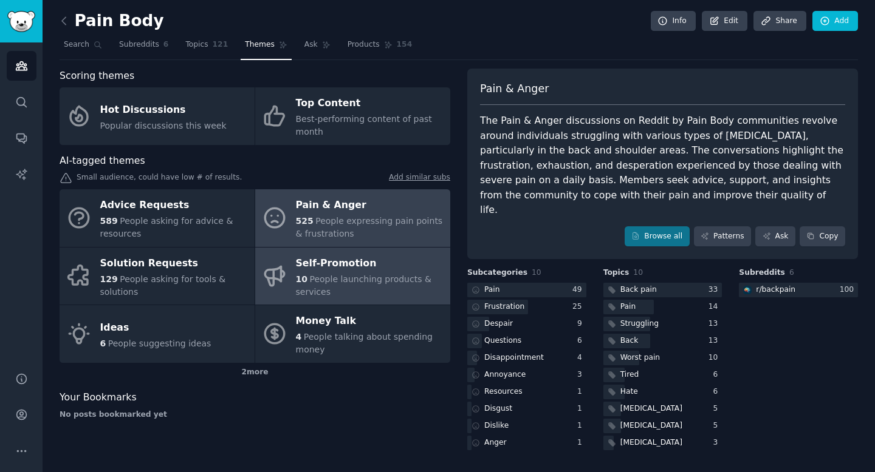
click at [366, 284] on div "10 People launching products & services" at bounding box center [370, 286] width 148 height 26
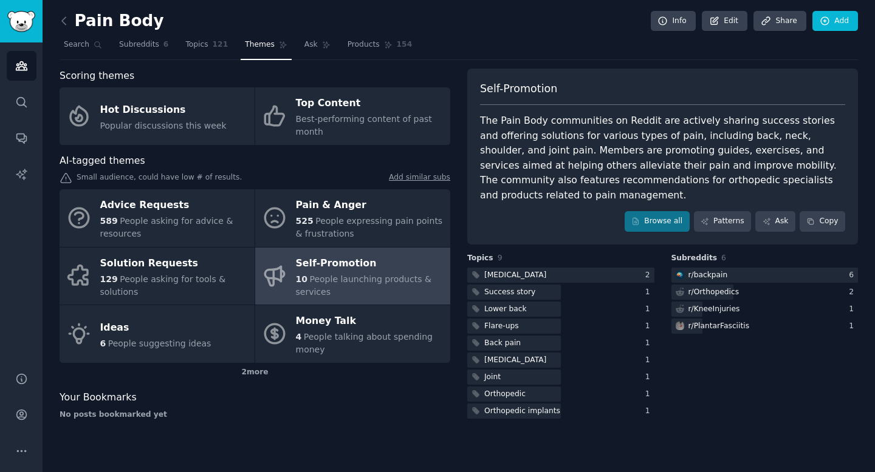
click at [356, 401] on div "Your Bookmarks" at bounding box center [255, 398] width 391 height 15
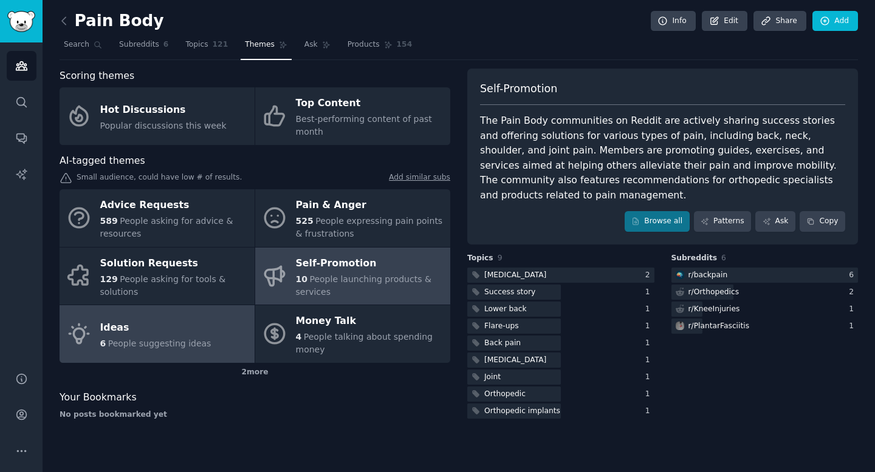
click at [236, 335] on link "Ideas 6 People suggesting ideas" at bounding box center [157, 334] width 195 height 58
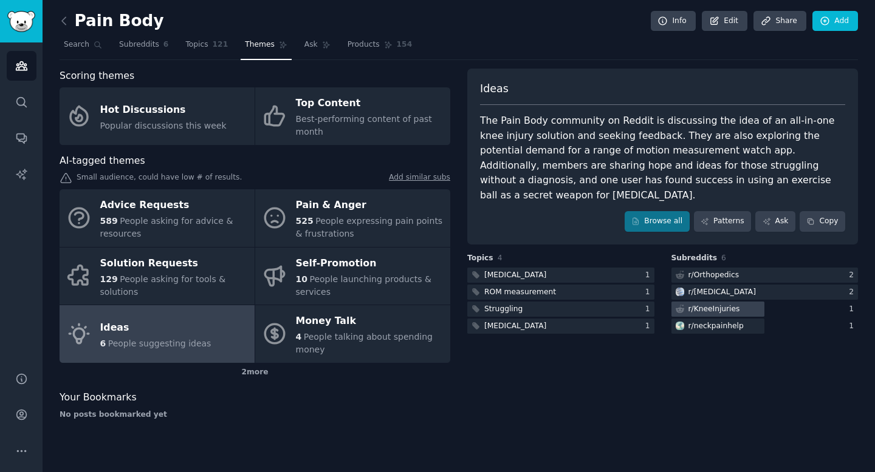
click at [737, 302] on div "r/ KneeInjuries" at bounding box center [706, 309] width 70 height 15
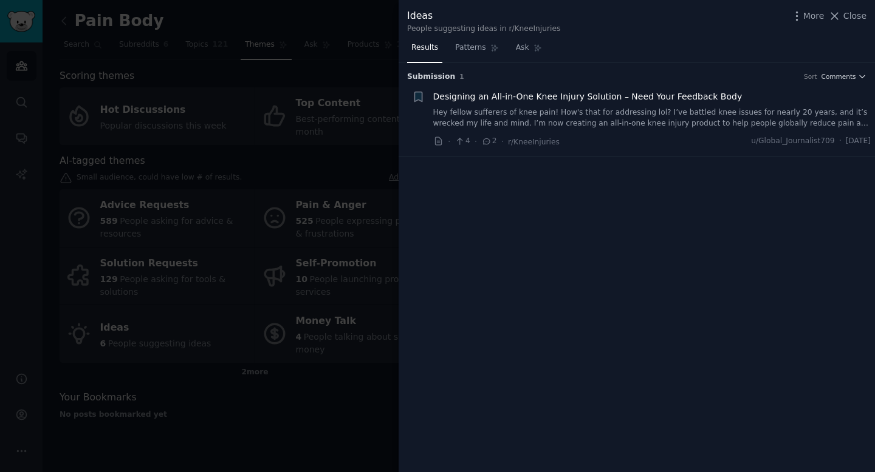
click at [321, 264] on div at bounding box center [437, 236] width 875 height 472
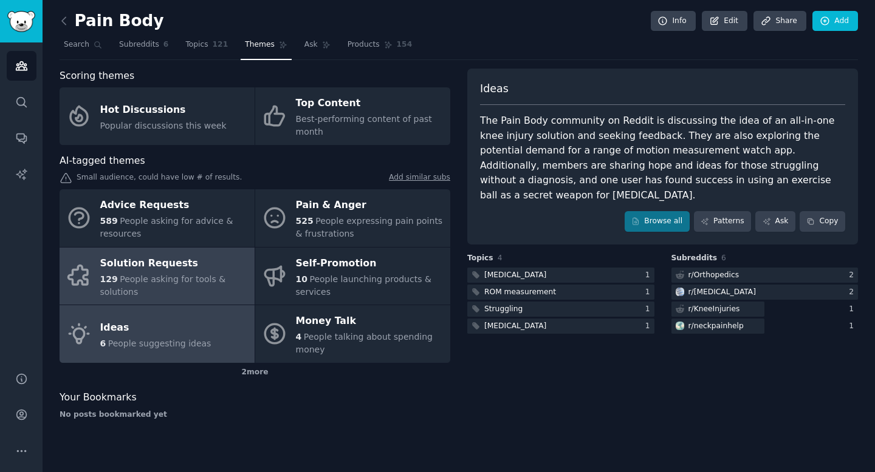
click at [233, 278] on div "129 People asking for tools & solutions" at bounding box center [174, 286] width 148 height 26
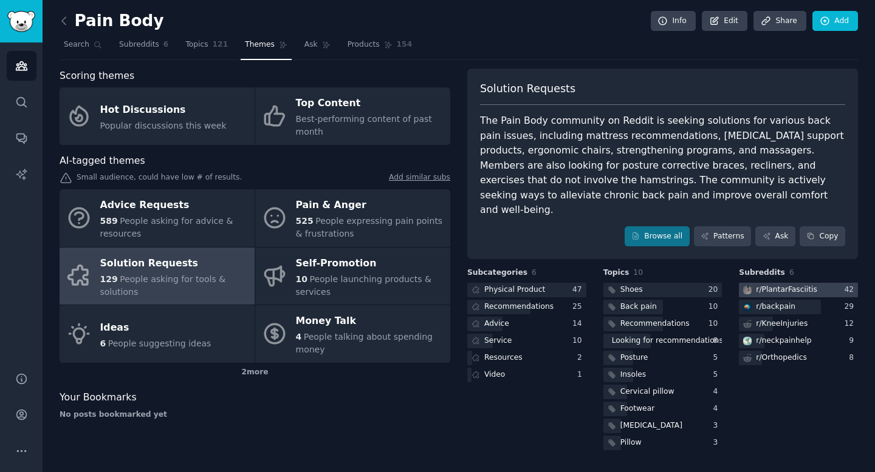
click at [797, 285] on div "r/ PlantarFasciitis" at bounding box center [786, 290] width 61 height 11
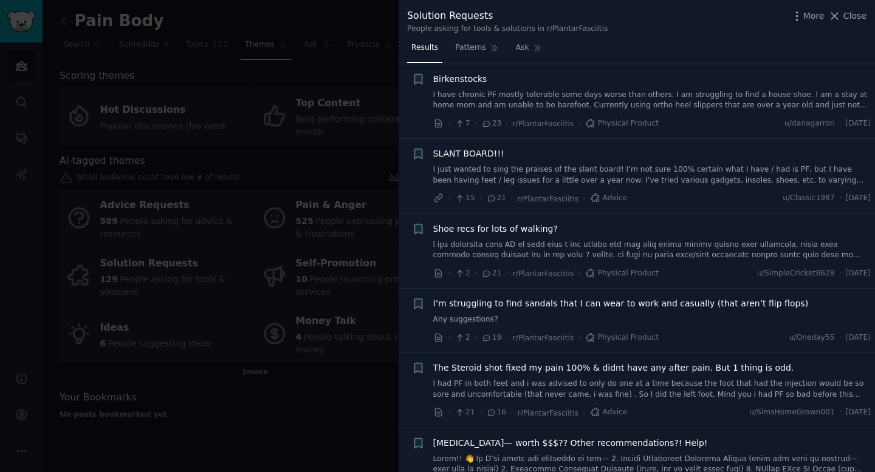
scroll to position [256, 0]
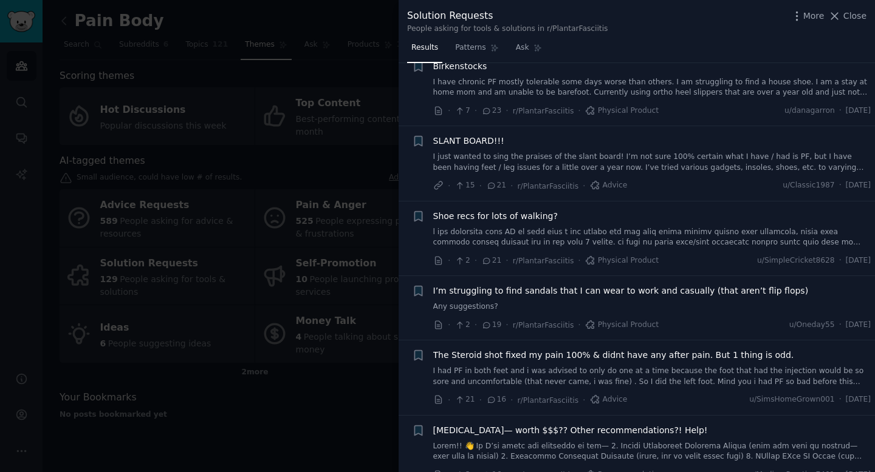
click at [310, 234] on div at bounding box center [437, 236] width 875 height 472
